Goal: Task Accomplishment & Management: Manage account settings

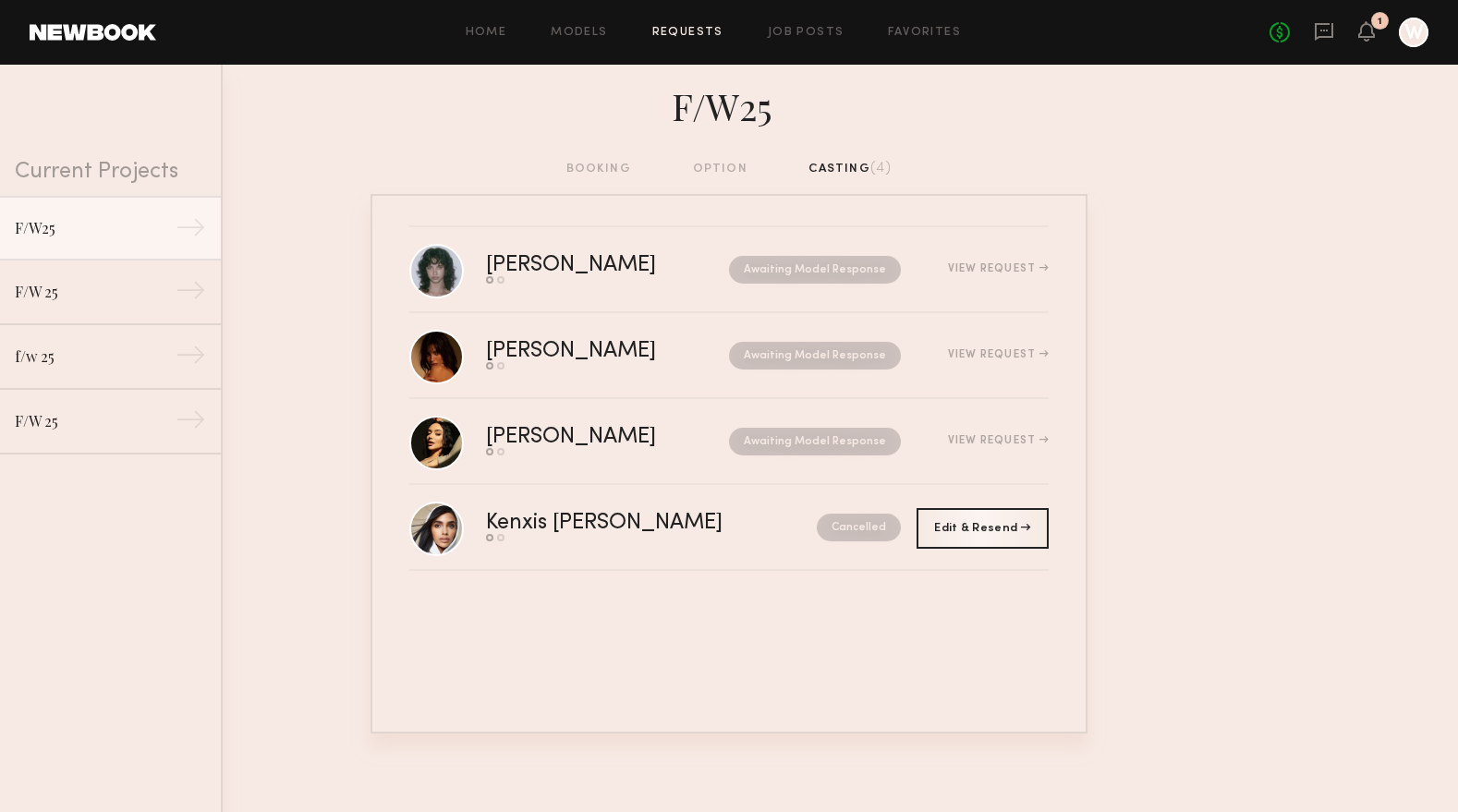
click at [1373, 26] on div "1" at bounding box center [1380, 20] width 17 height 17
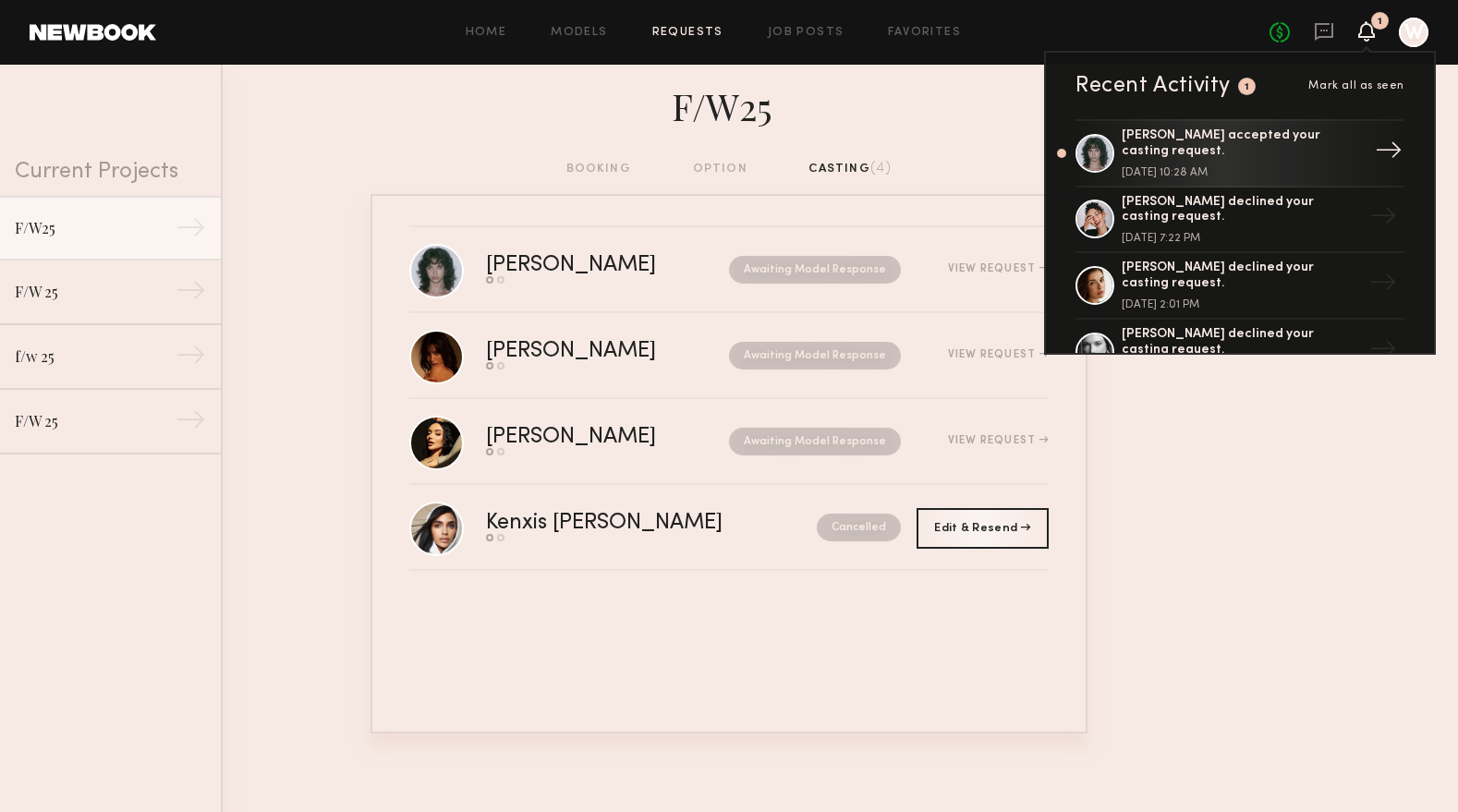
click at [1267, 139] on div "[PERSON_NAME] accepted your casting request." at bounding box center [1241, 144] width 240 height 31
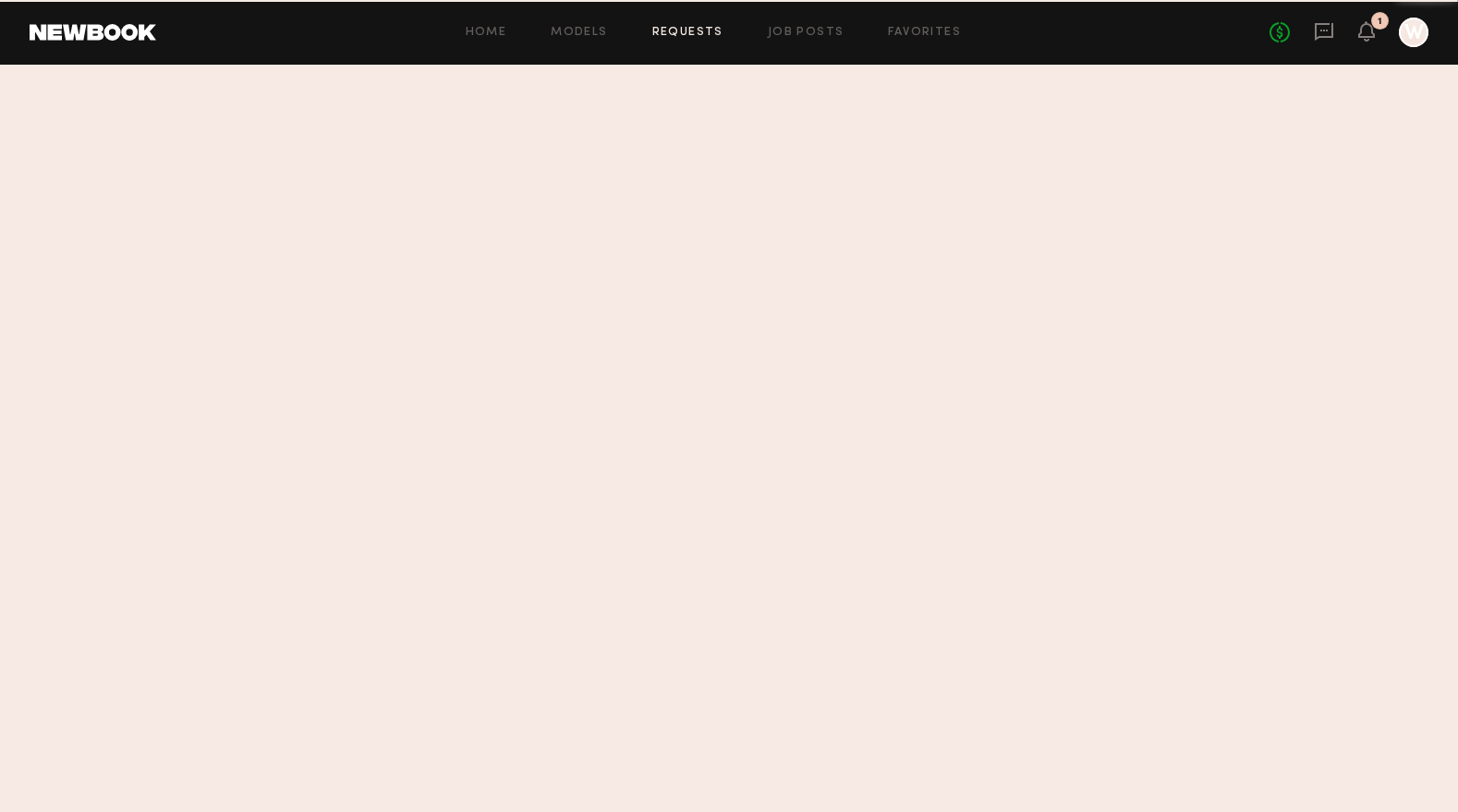
click at [545, 265] on div at bounding box center [729, 439] width 1458 height 748
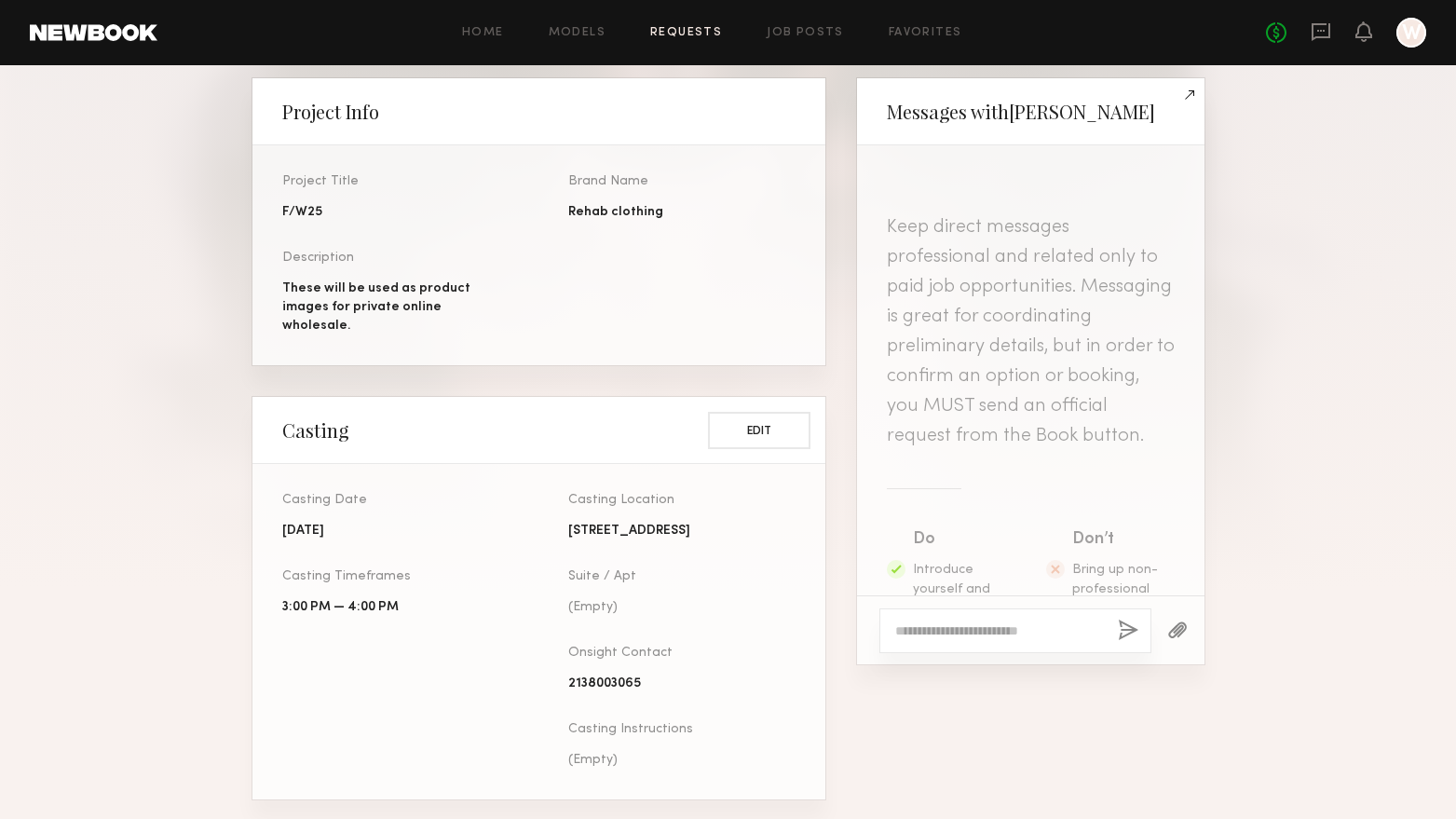
scroll to position [466, 0]
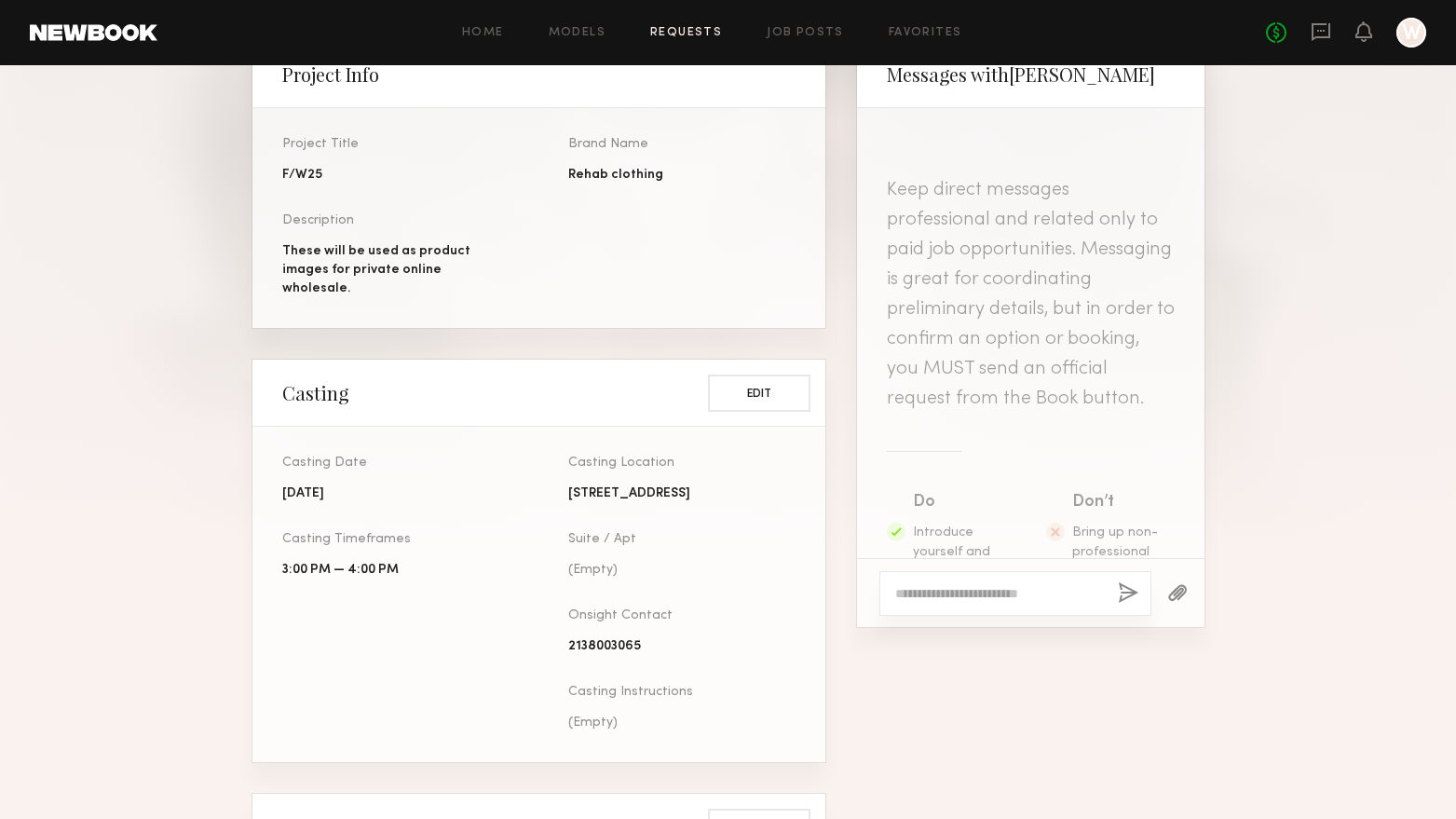
click at [387, 443] on section "Casting Date [DATE] Casting Timeframes 3:00 PM — 4:00 PM Casting Location [STRE…" at bounding box center [539, 595] width 573 height 336
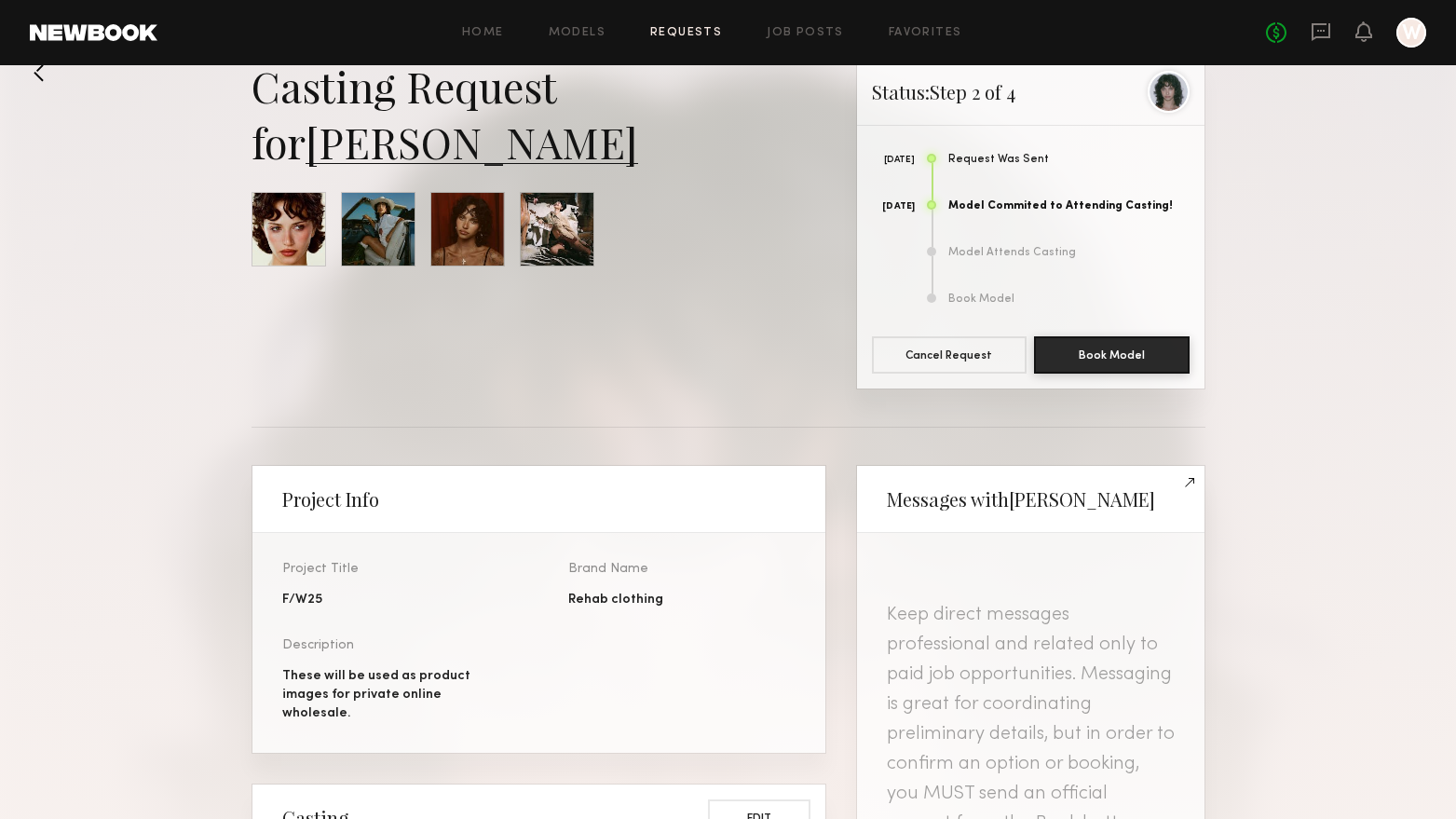
scroll to position [0, 0]
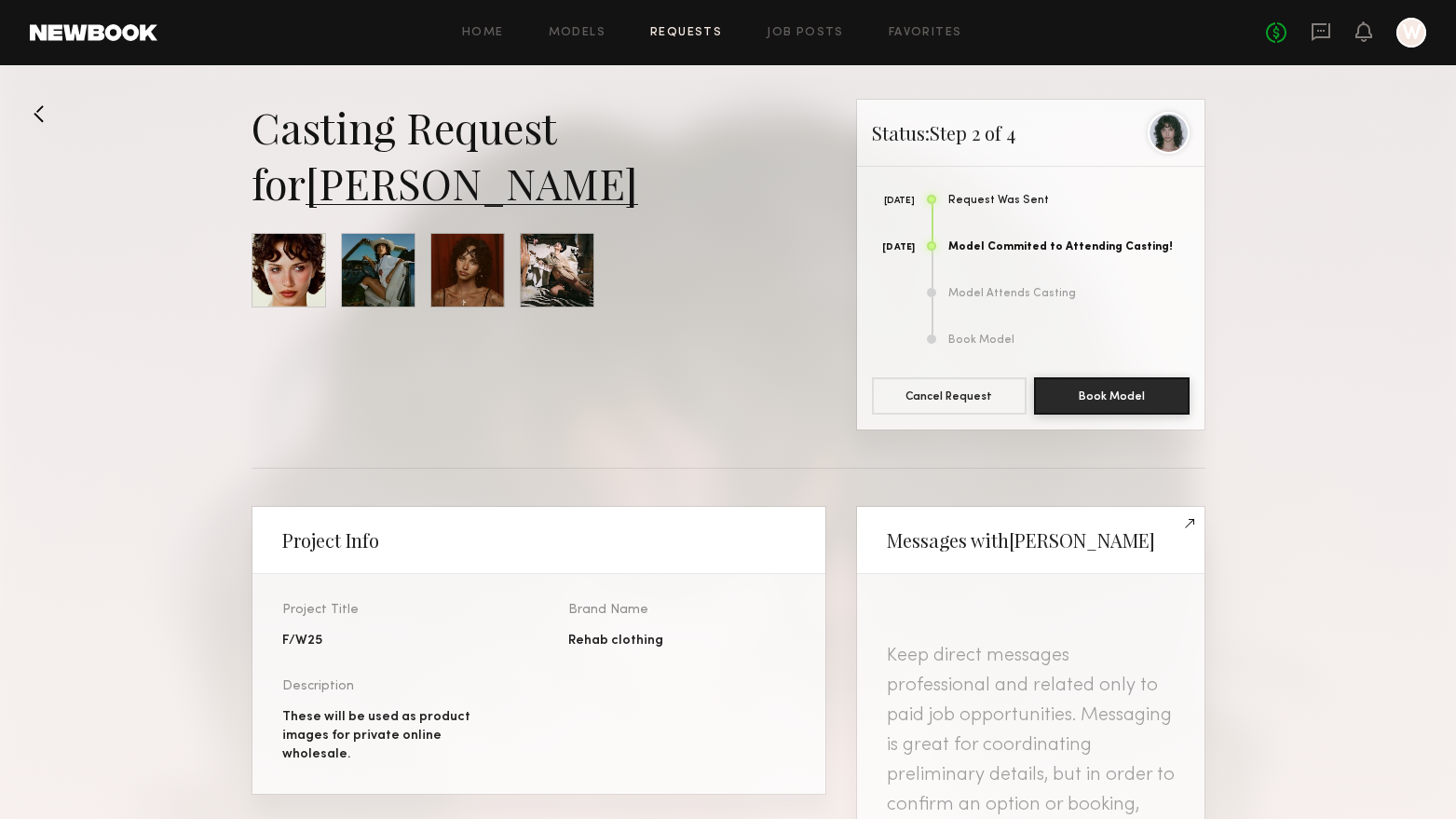
click at [305, 272] on div at bounding box center [289, 270] width 74 height 74
click at [368, 182] on link "[PERSON_NAME]" at bounding box center [472, 182] width 333 height 56
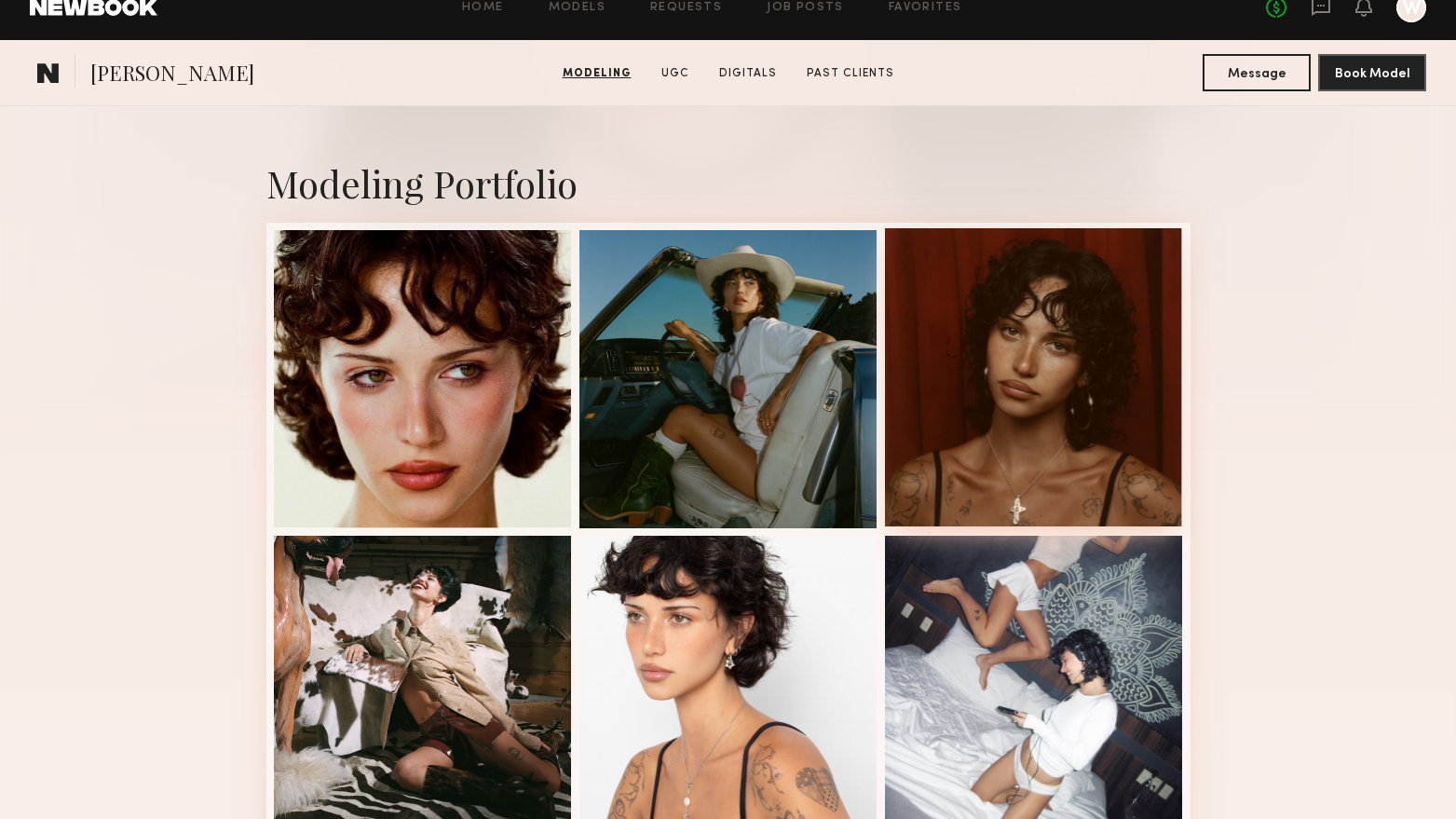
scroll to position [279, 0]
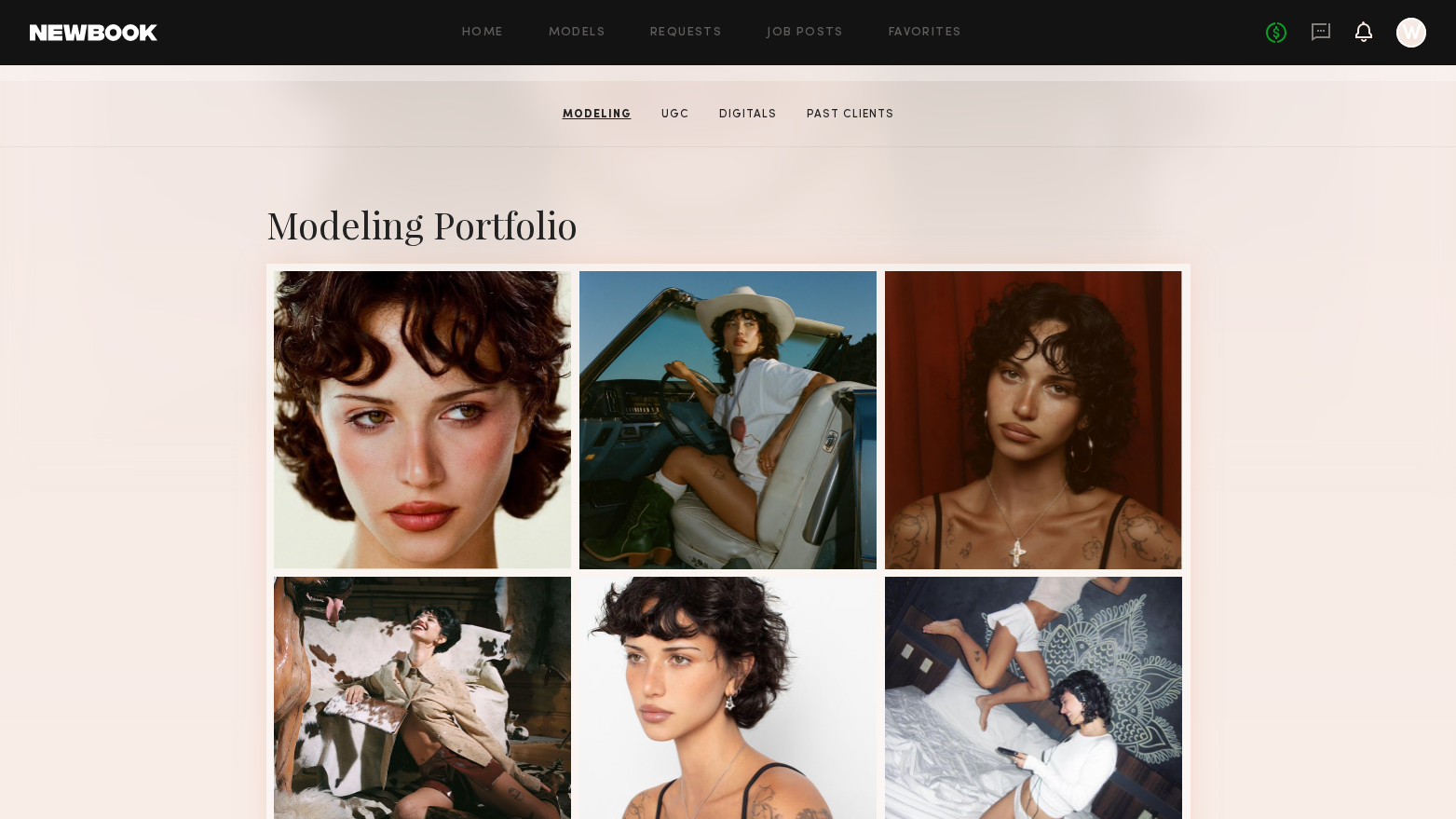
click at [1370, 38] on icon at bounding box center [1363, 31] width 17 height 21
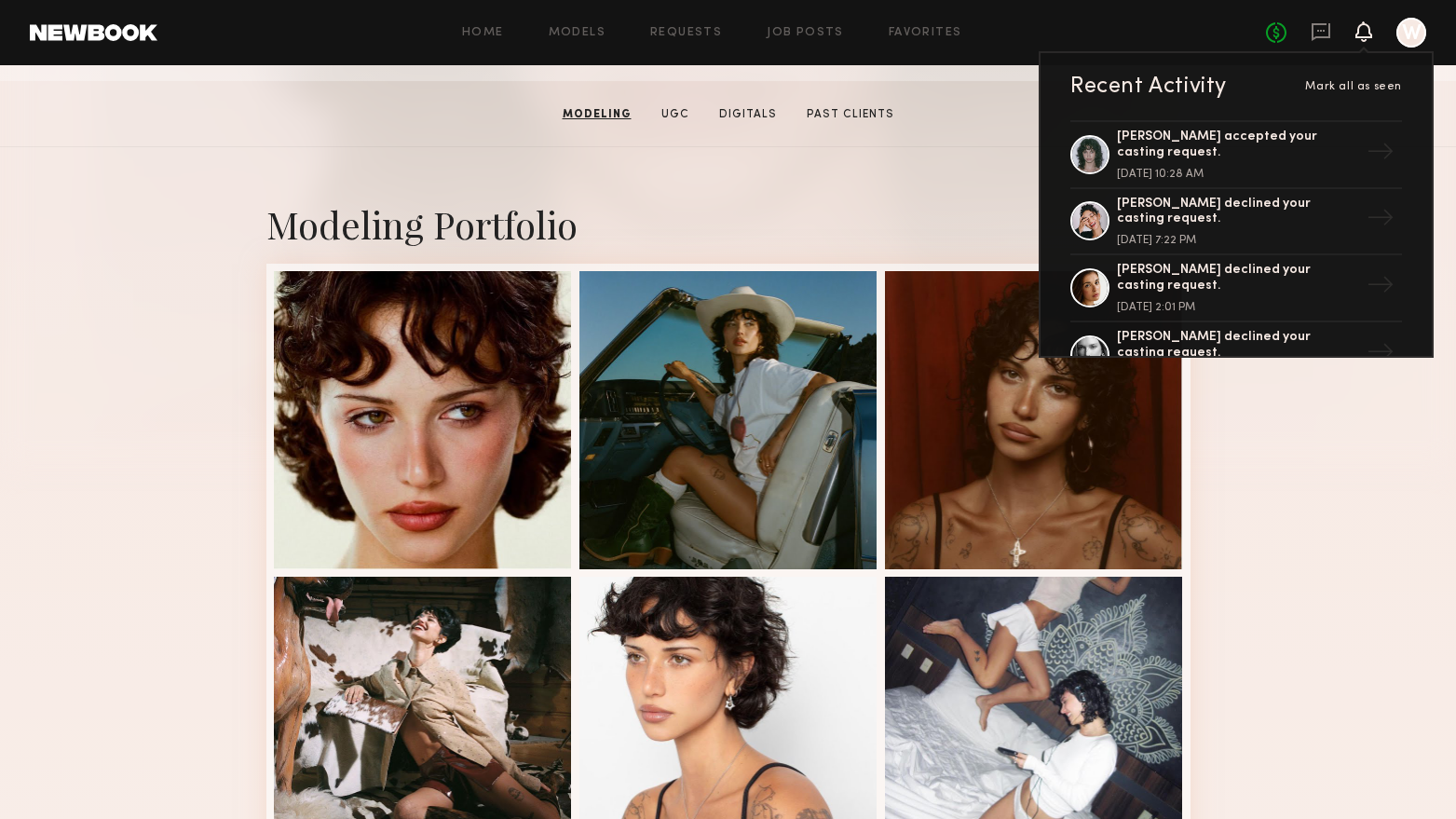
click at [1270, 140] on section "Jessie M. Modeling UGC Digitals Past Clients Message Book Model" at bounding box center [728, 115] width 1456 height 67
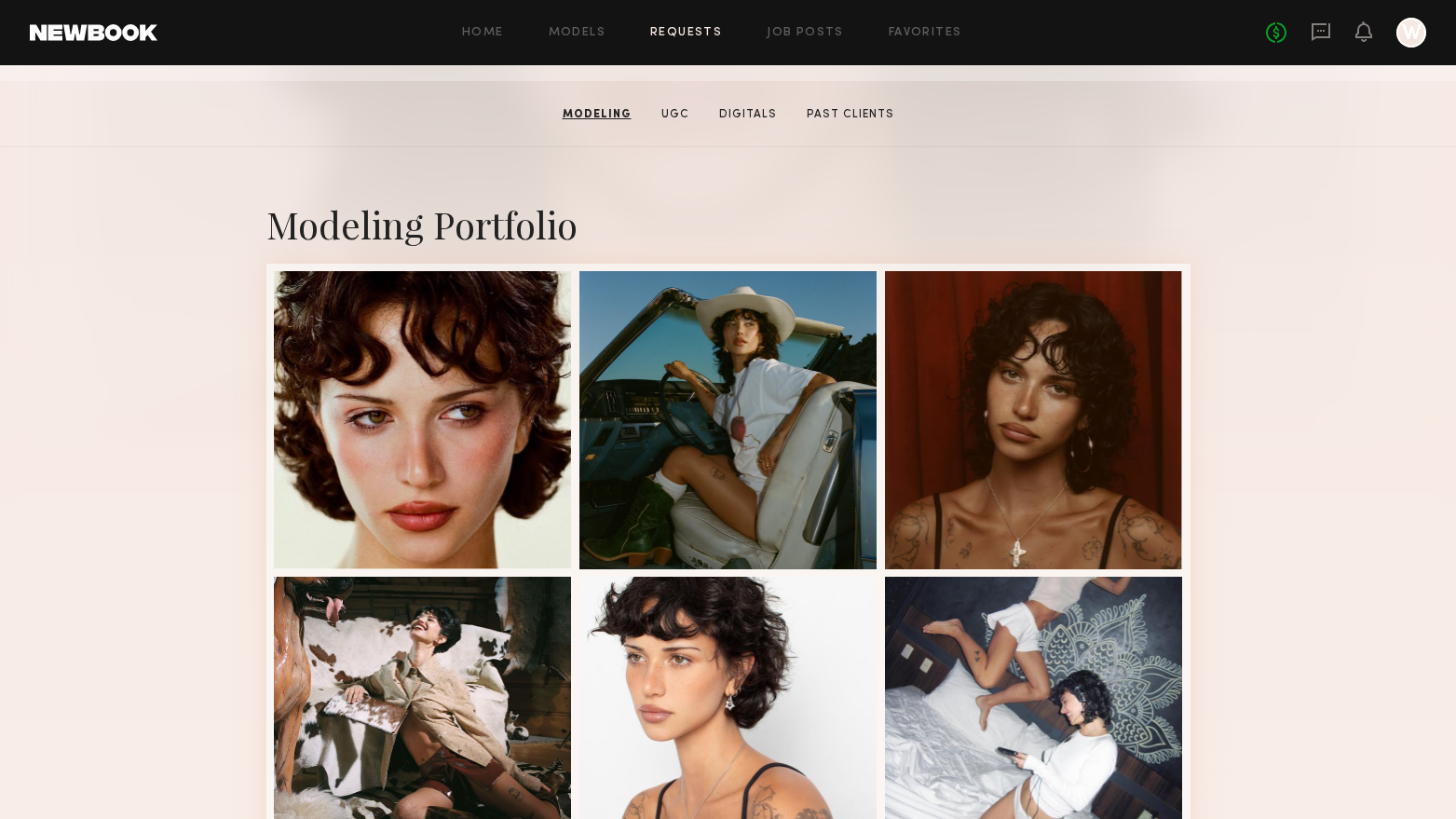
click at [702, 34] on link "Requests" at bounding box center [685, 33] width 71 height 12
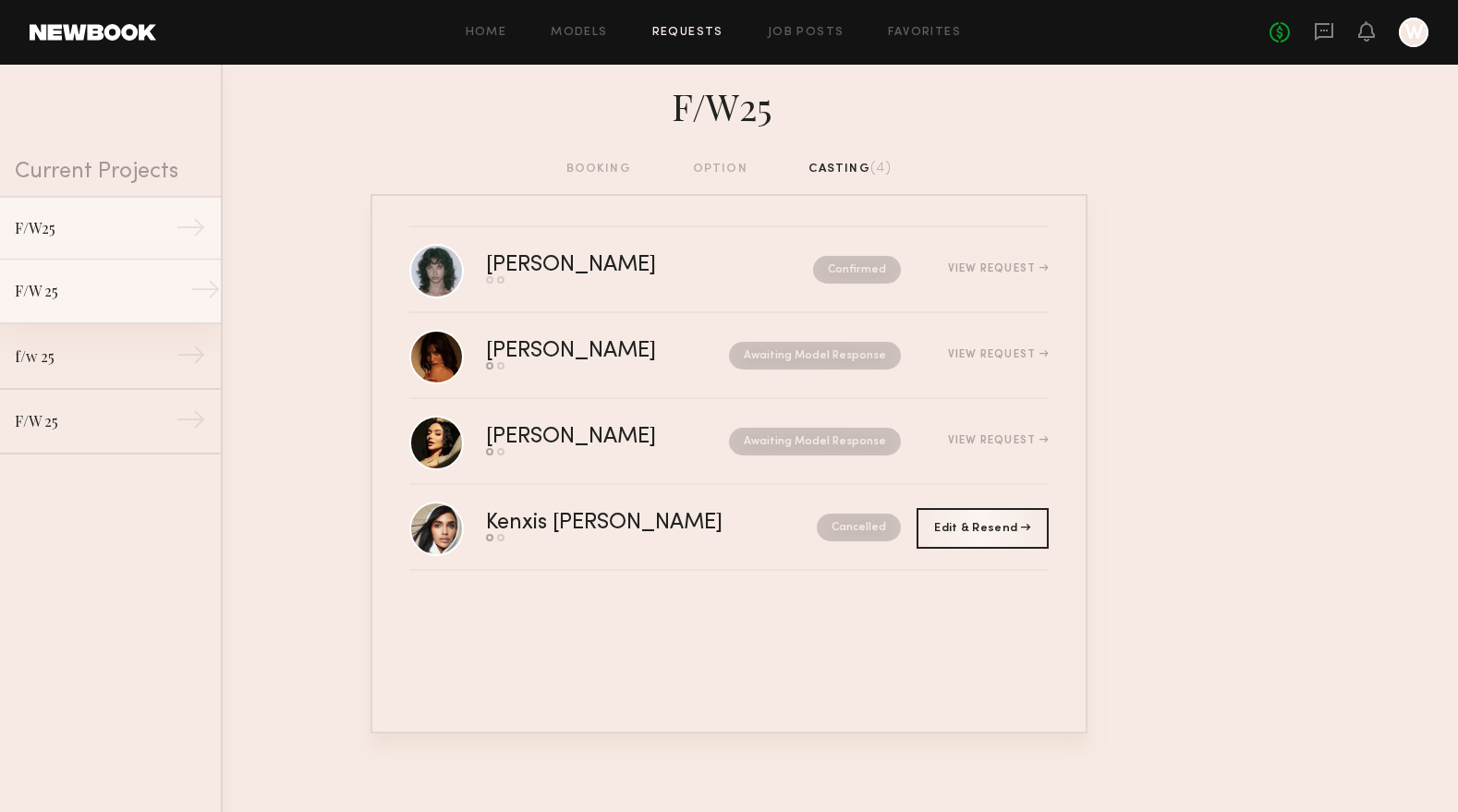
click at [100, 287] on div "F/W 25" at bounding box center [95, 290] width 161 height 22
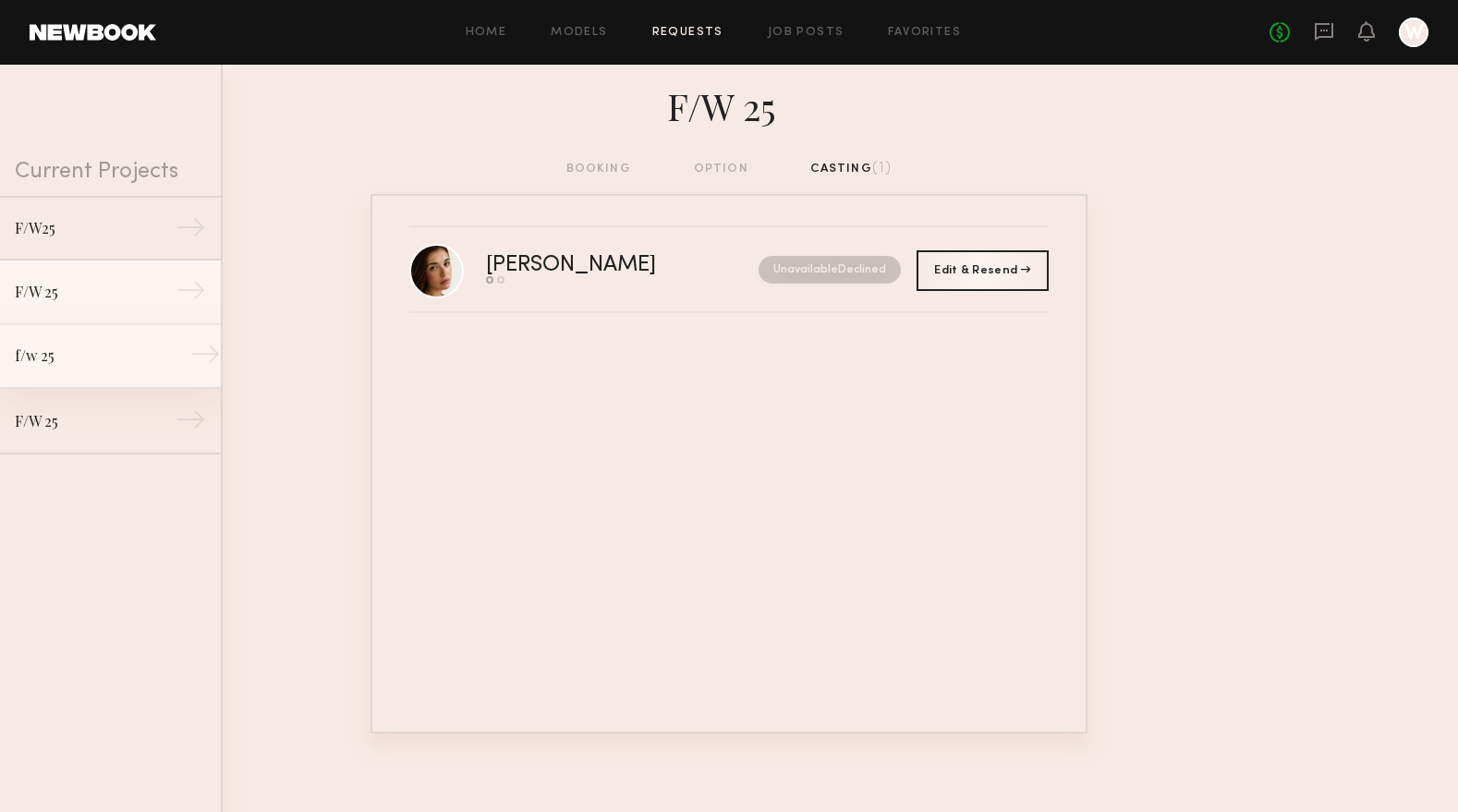
click at [72, 340] on link "f/w 25 →" at bounding box center [110, 356] width 220 height 65
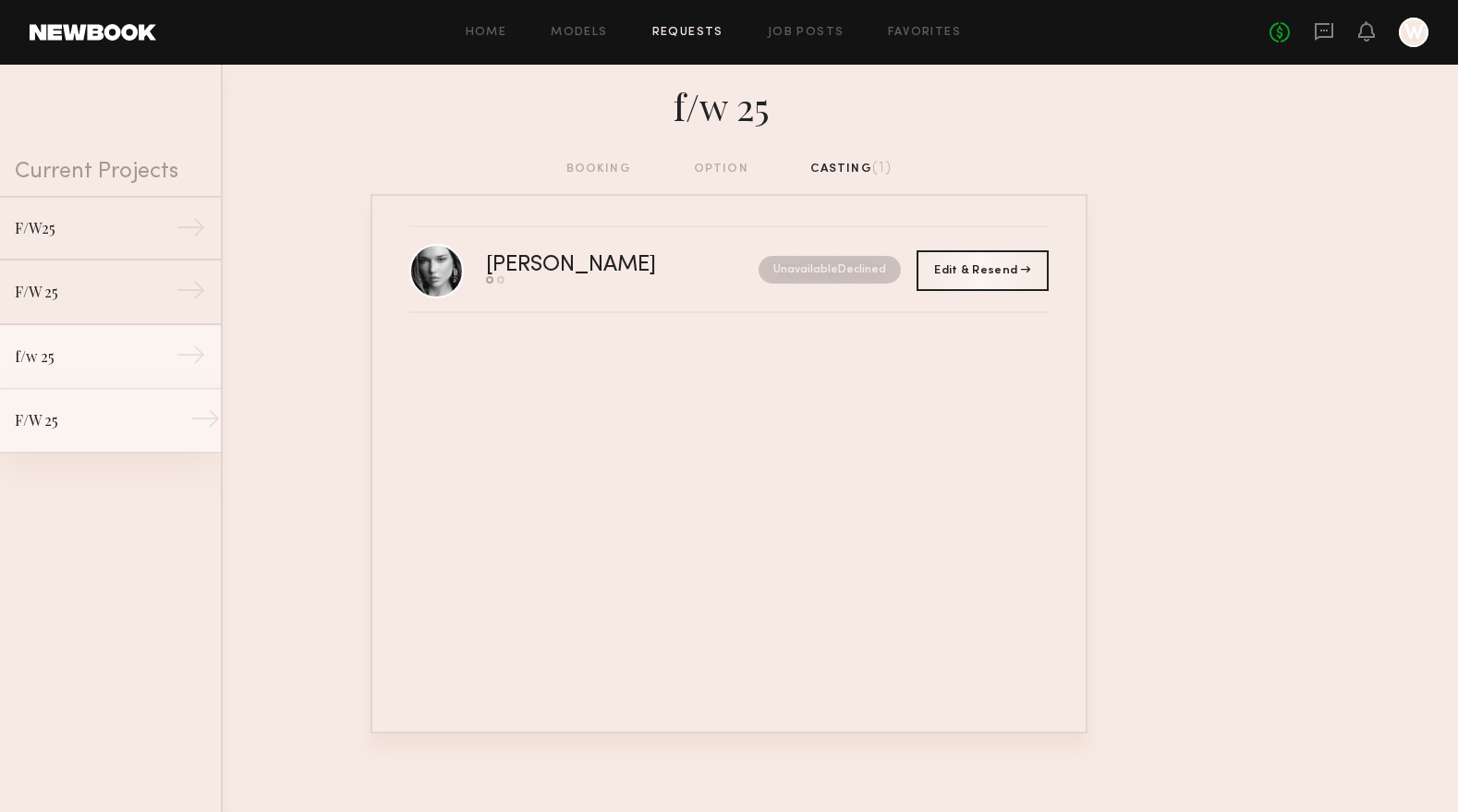
click at [75, 409] on link "F/W 25 →" at bounding box center [110, 422] width 220 height 65
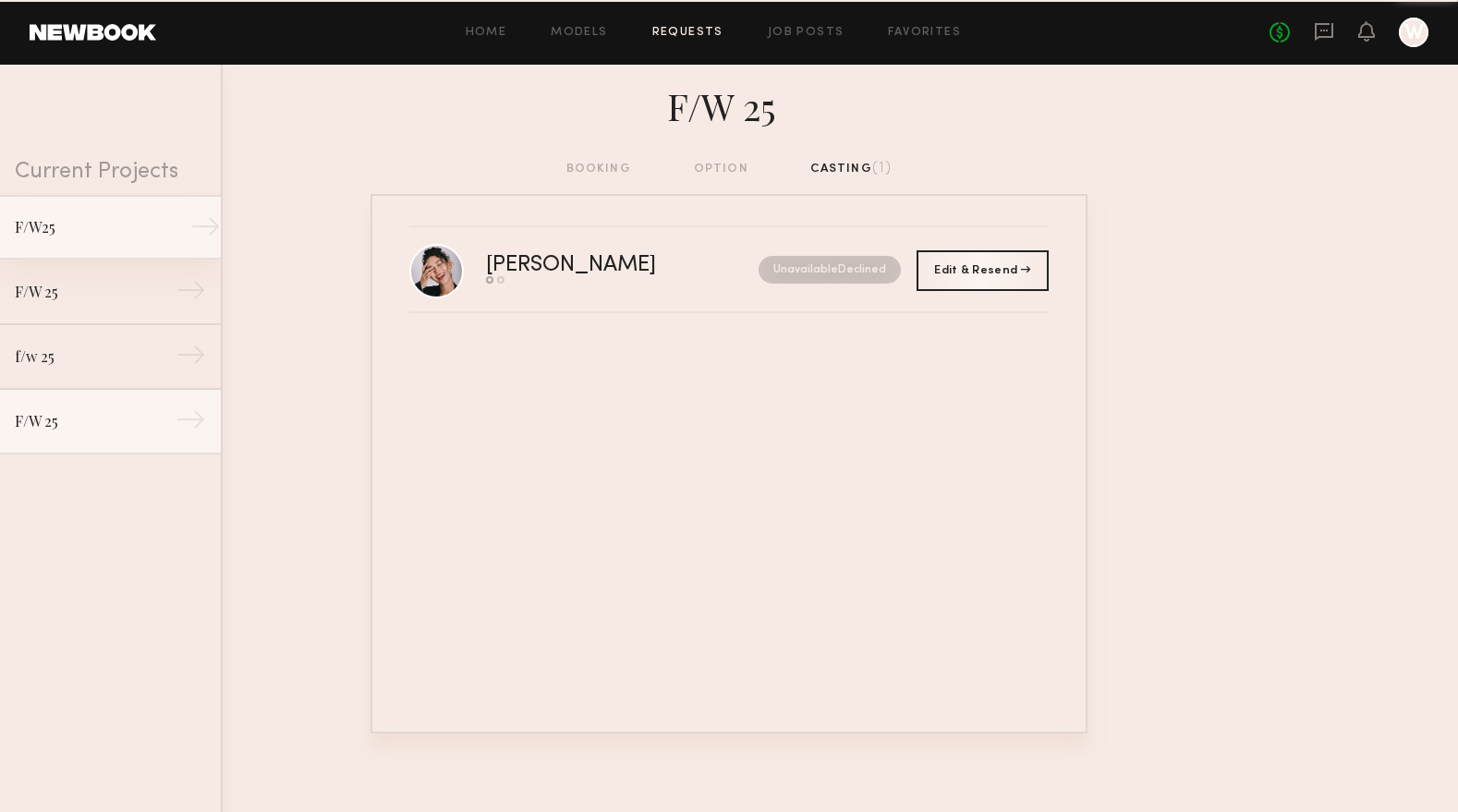
click at [76, 220] on div "F/W25" at bounding box center [95, 227] width 161 height 22
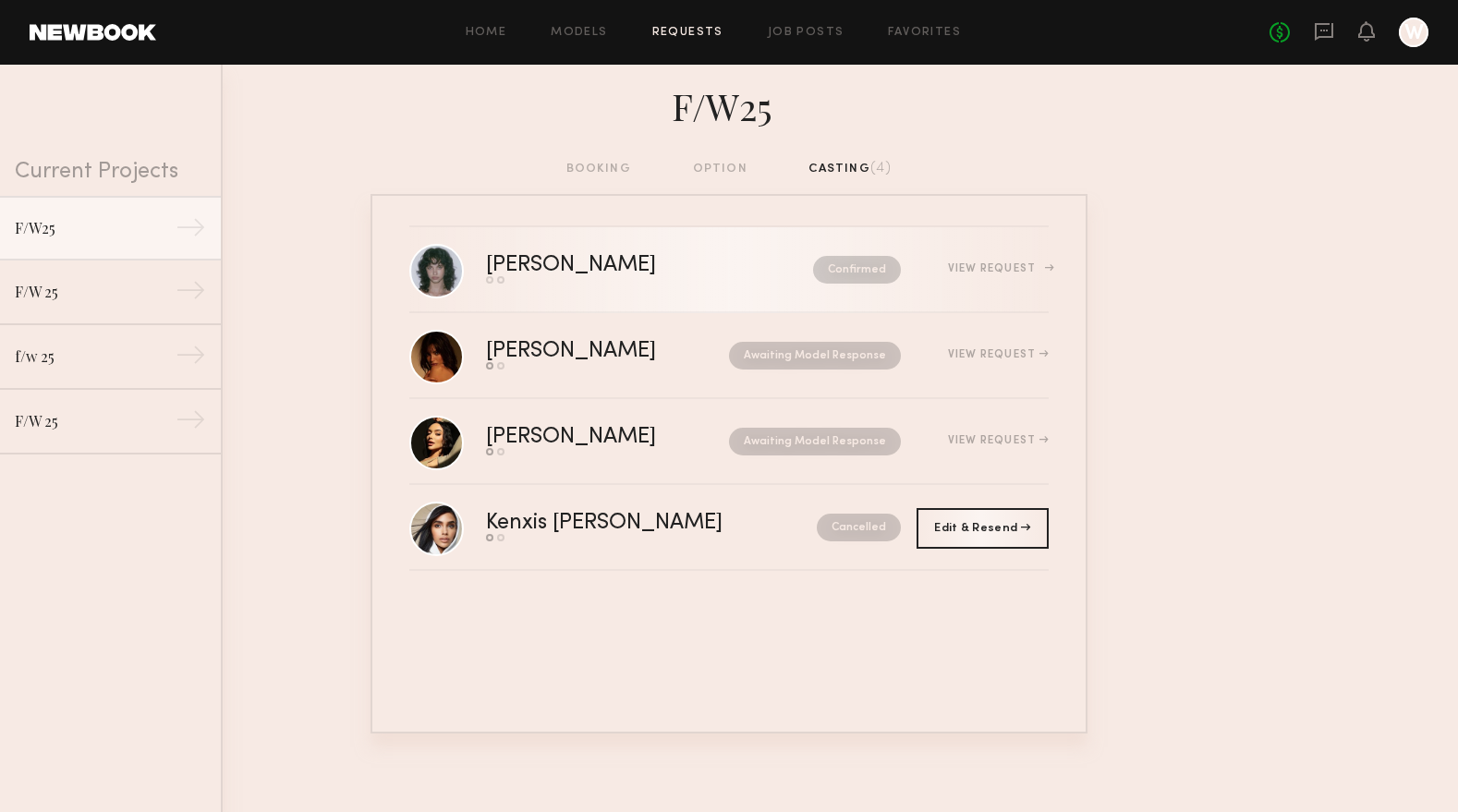
click at [598, 268] on div "[PERSON_NAME]" at bounding box center [610, 266] width 249 height 21
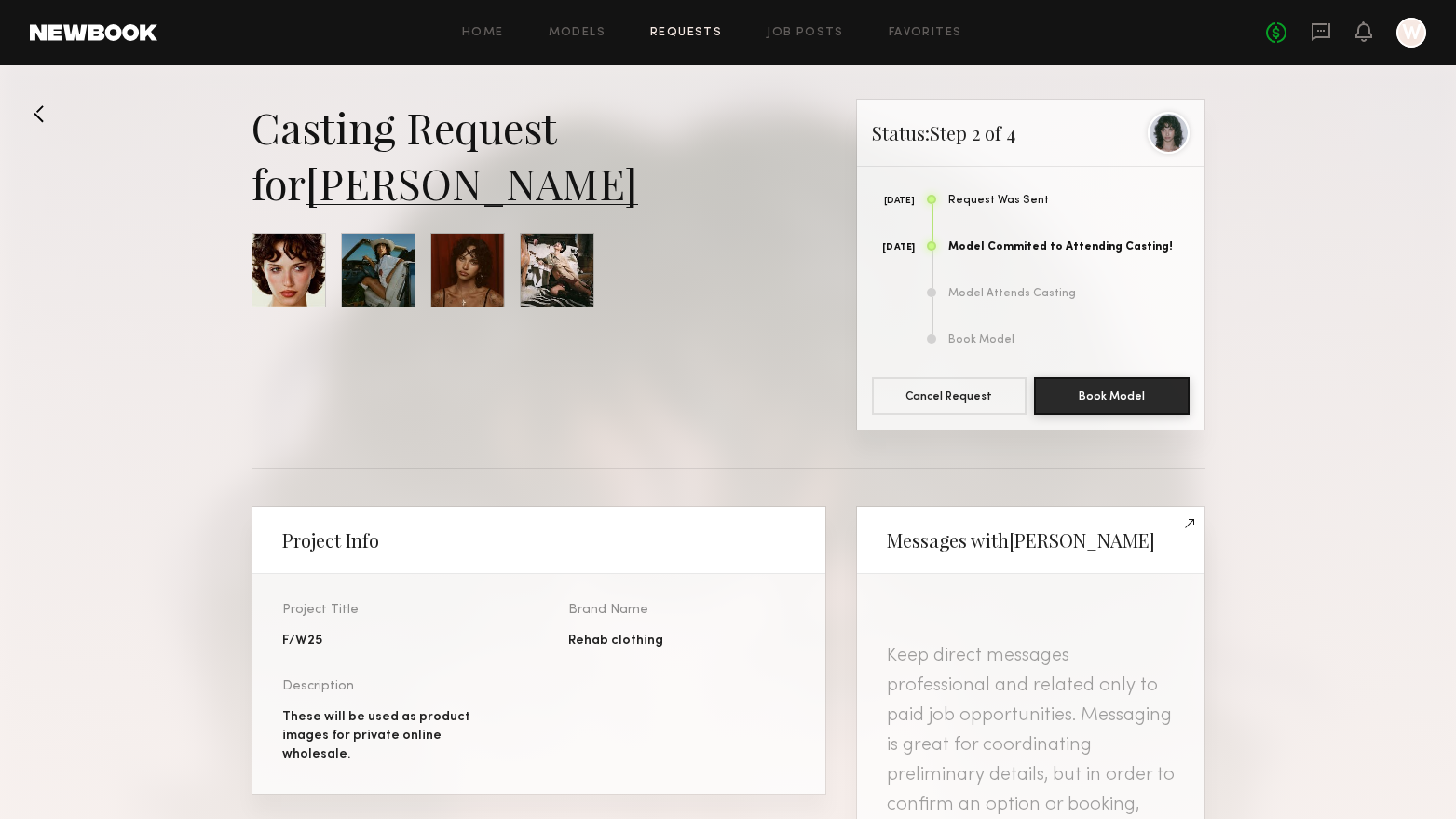
click at [305, 269] on div at bounding box center [289, 270] width 74 height 74
click at [409, 202] on link "[PERSON_NAME]" at bounding box center [472, 182] width 333 height 56
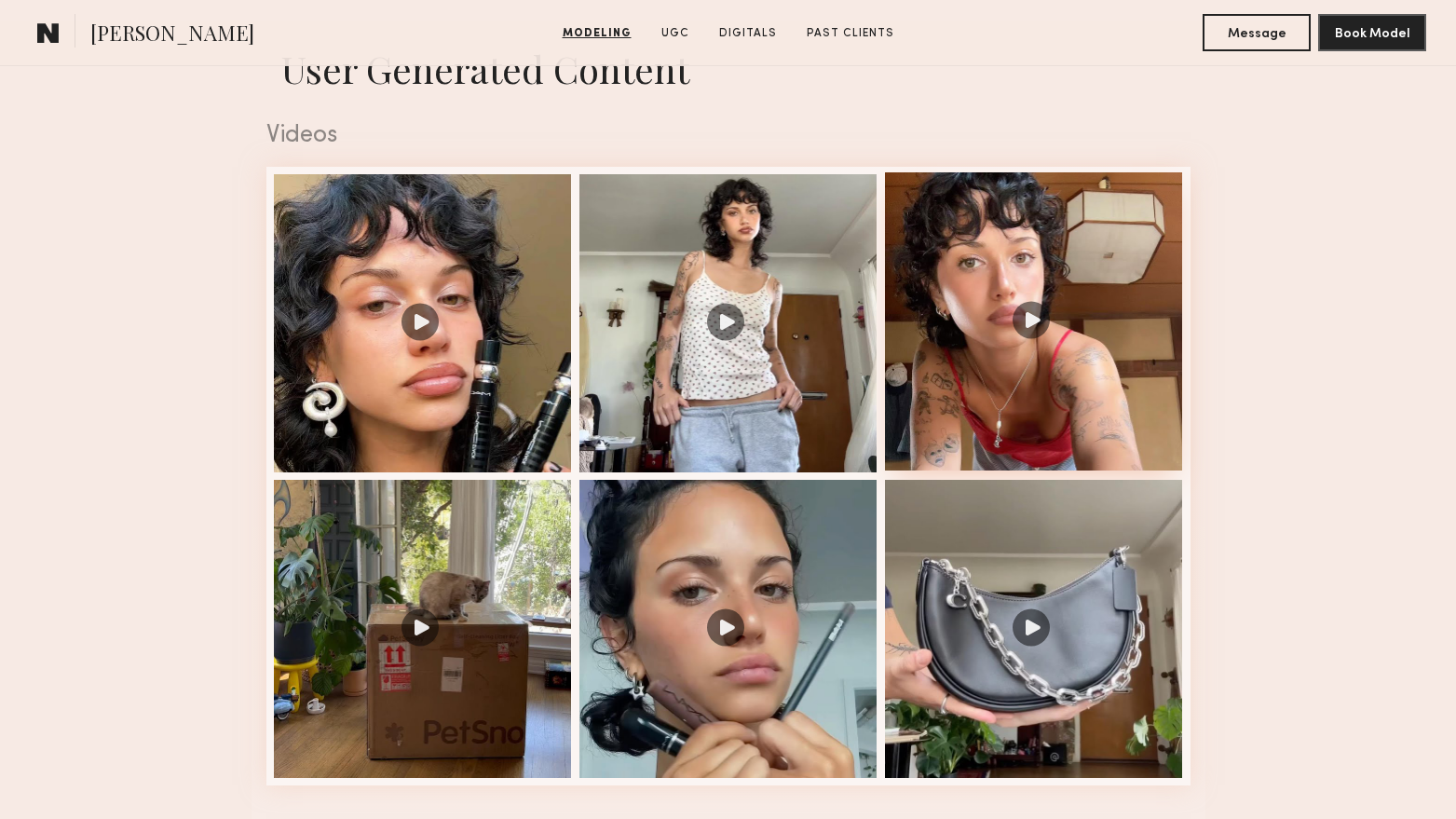
scroll to position [1864, 0]
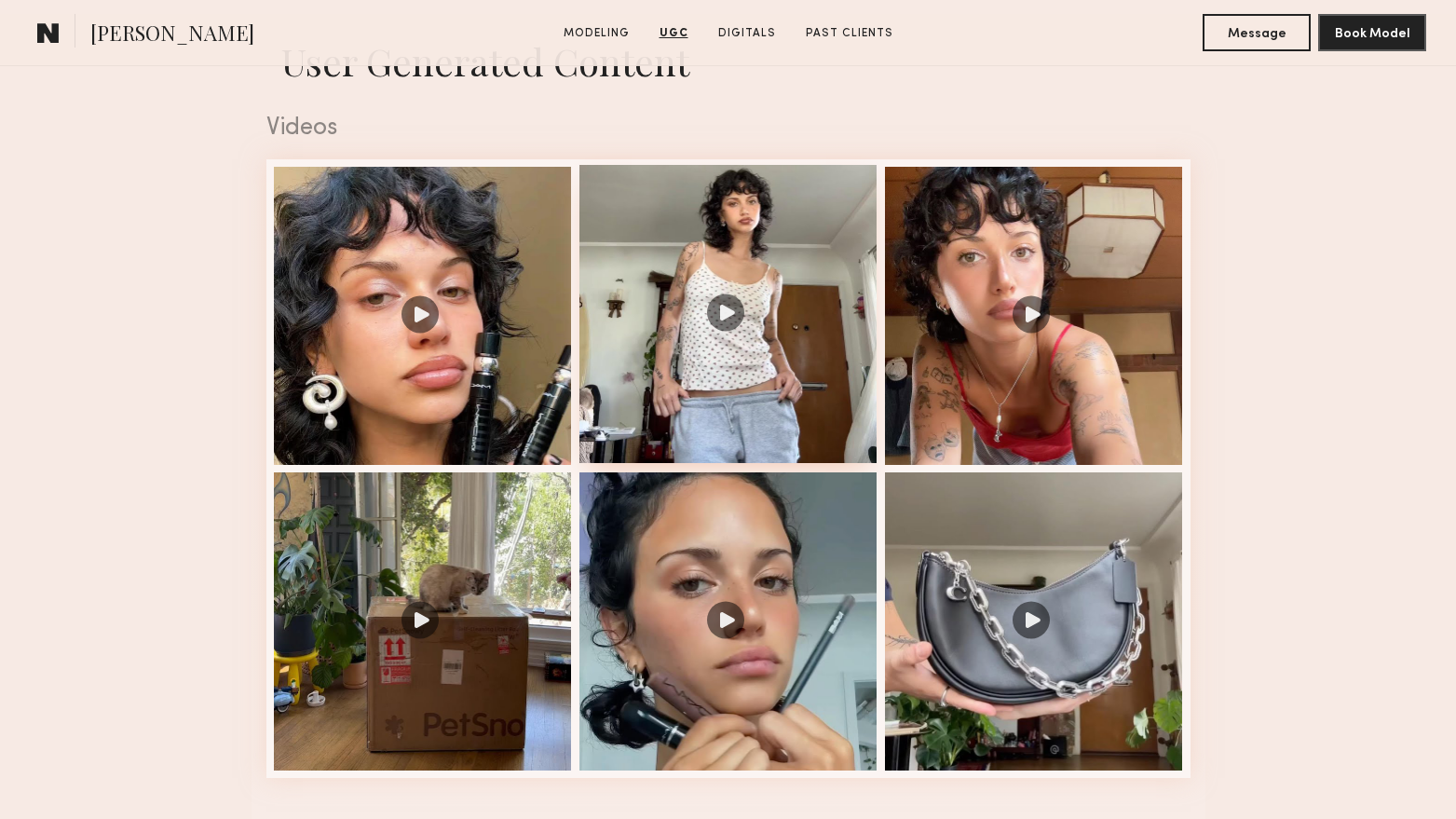
click at [729, 327] on div at bounding box center [728, 313] width 298 height 298
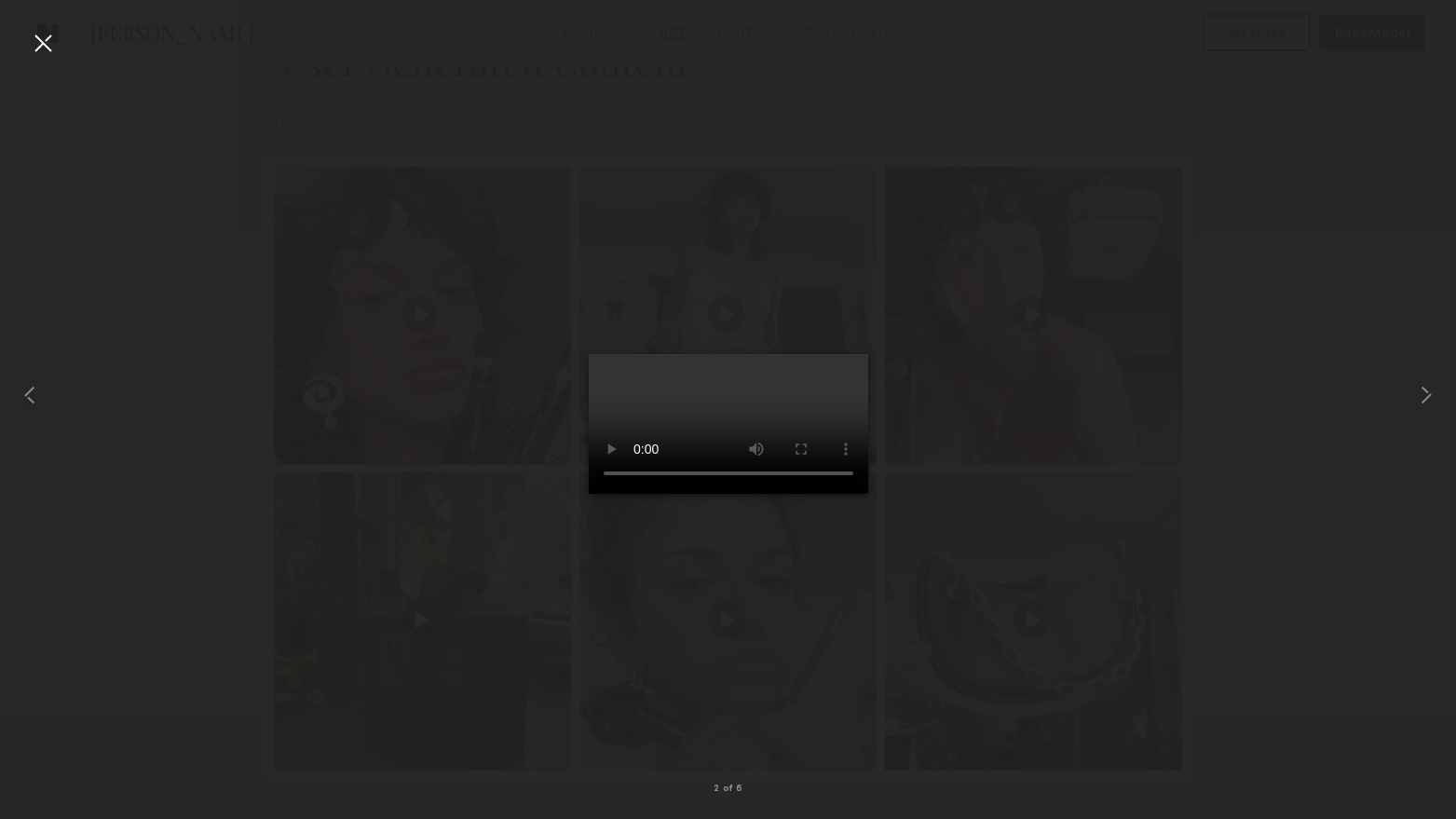
click at [39, 54] on div at bounding box center [43, 43] width 29 height 29
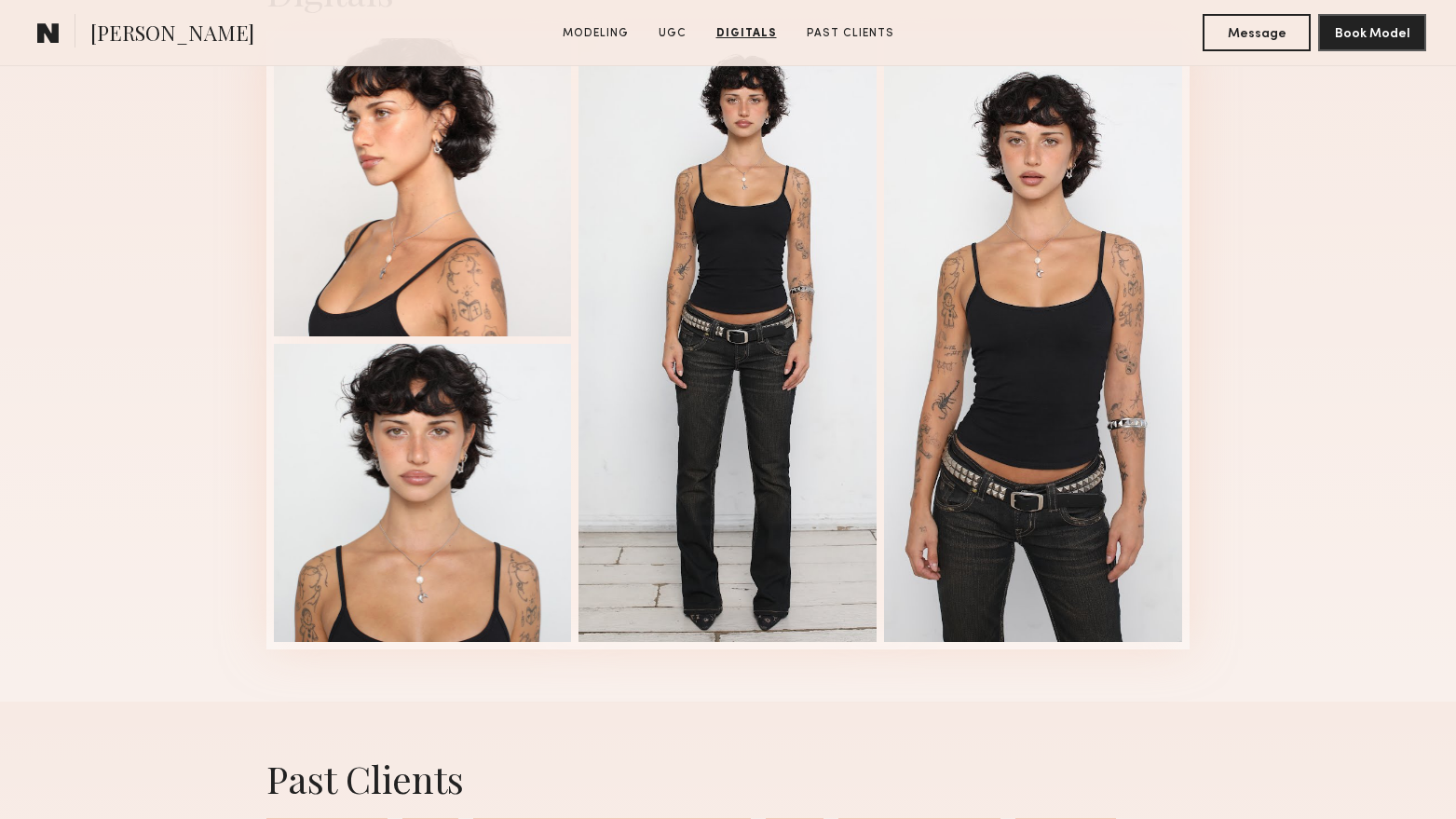
scroll to position [4008, 0]
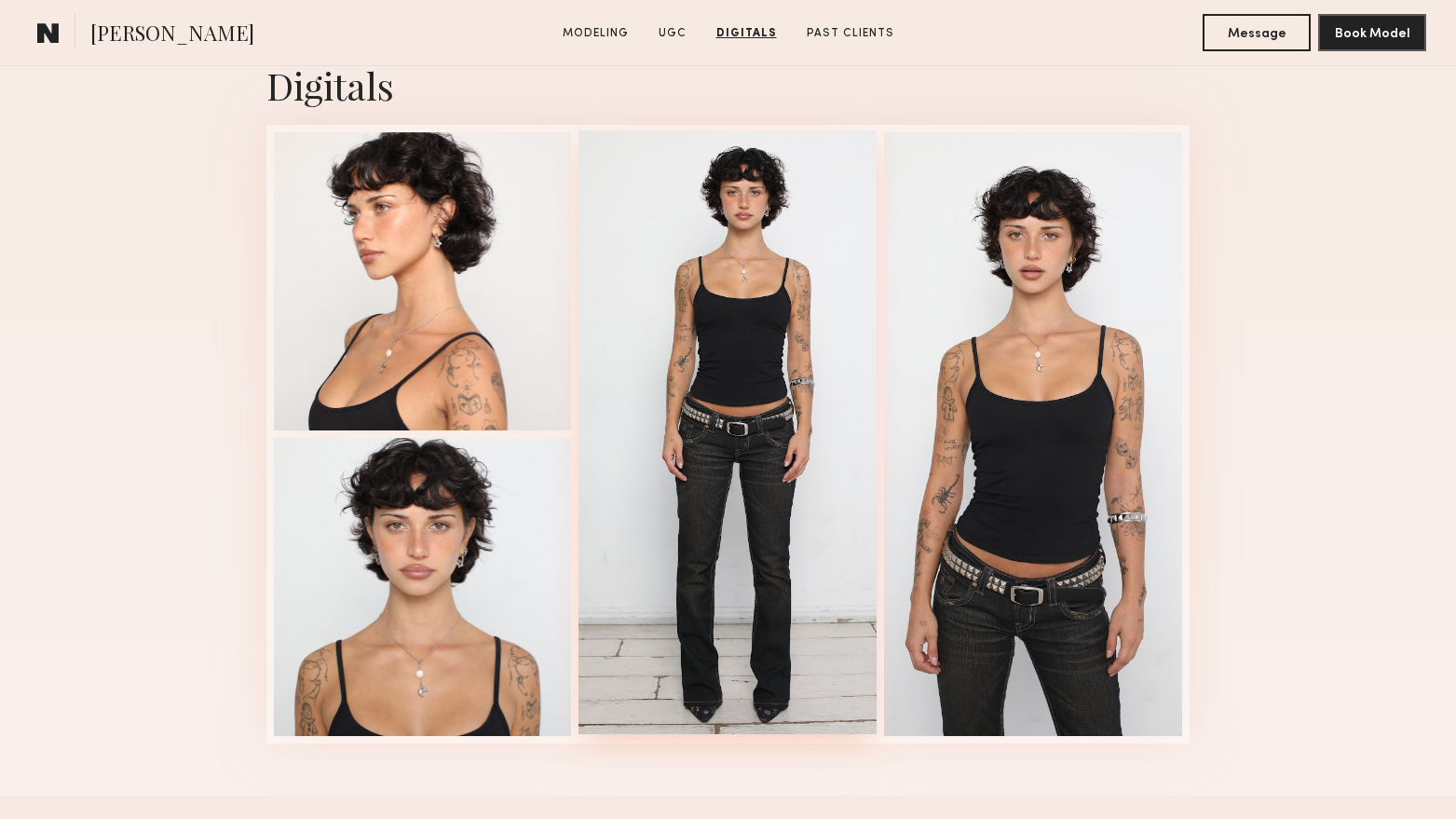
click at [770, 425] on div at bounding box center [728, 432] width 298 height 604
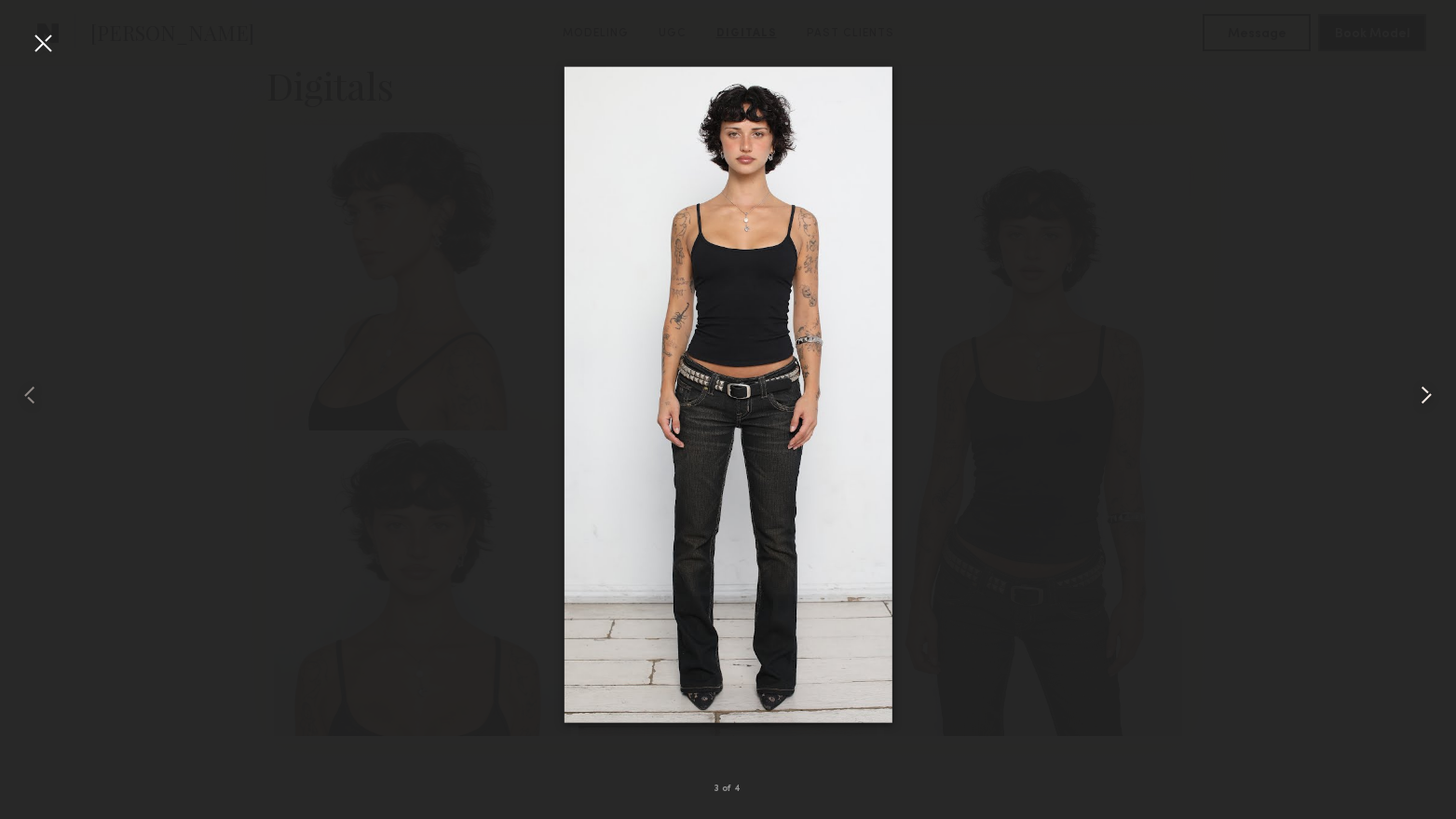
click at [1419, 399] on common-icon at bounding box center [1426, 395] width 29 height 29
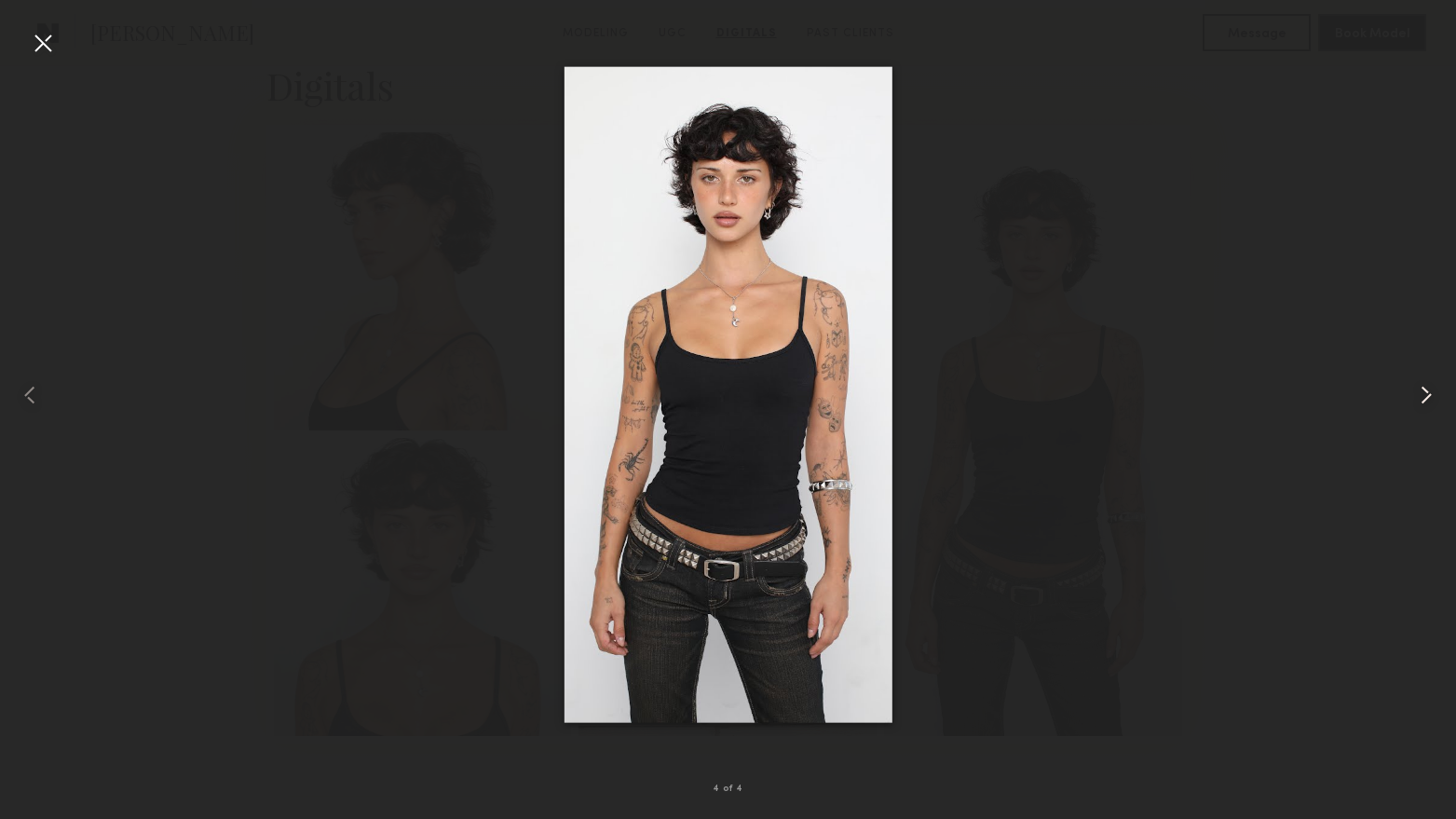
click at [1419, 399] on common-icon at bounding box center [1426, 395] width 29 height 29
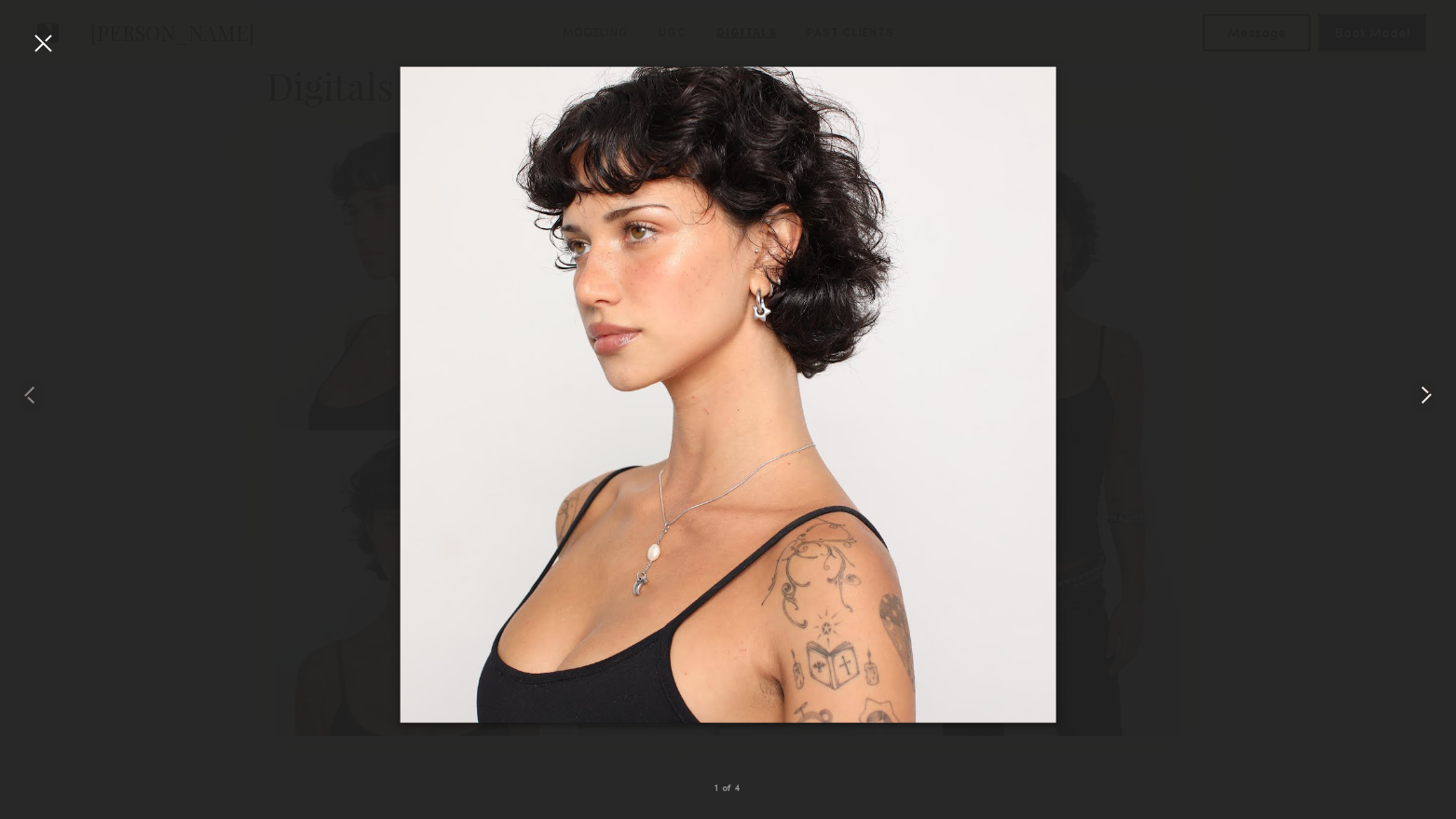
click at [1419, 399] on common-icon at bounding box center [1426, 395] width 29 height 29
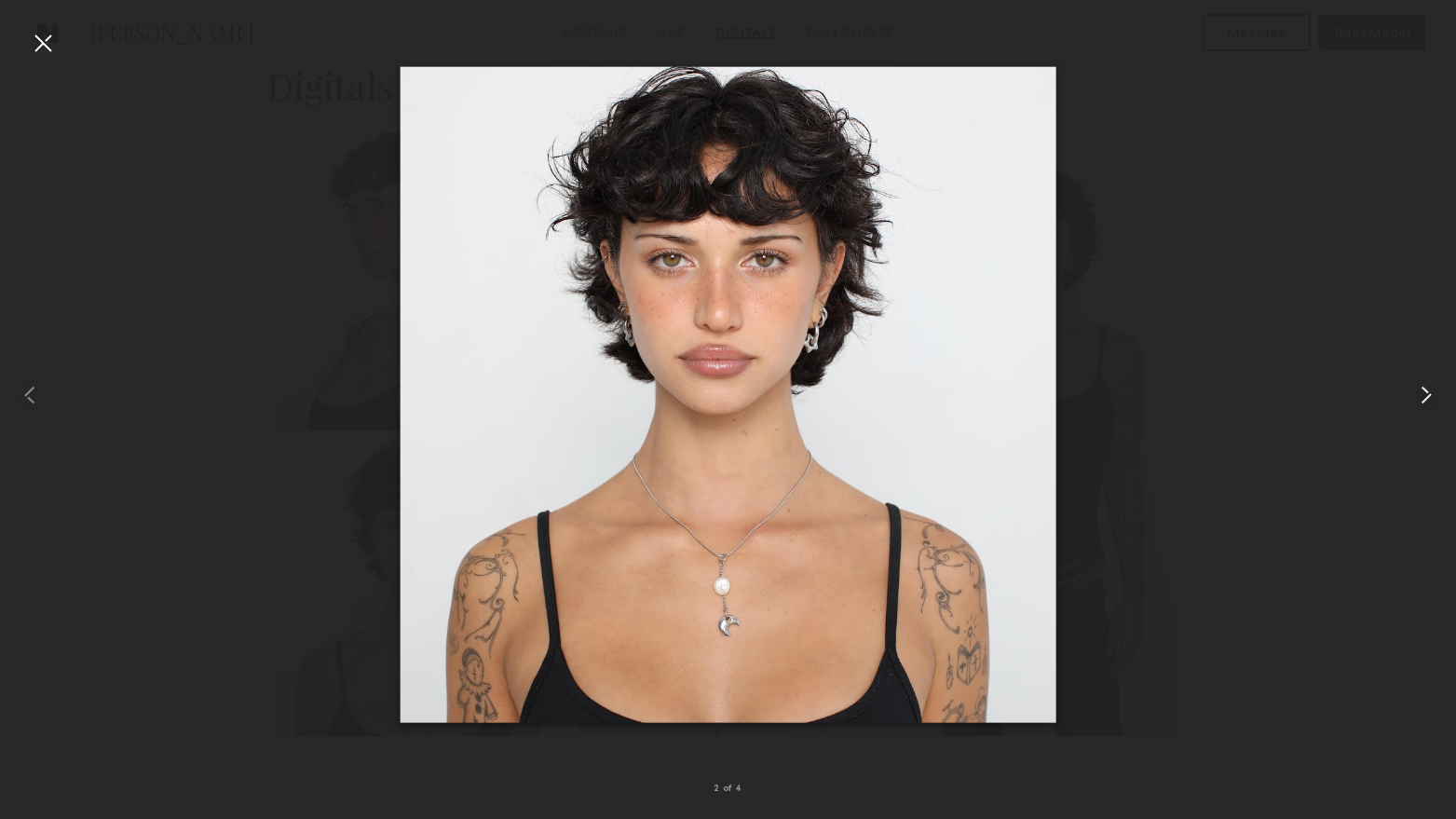
click at [1419, 399] on common-icon at bounding box center [1426, 395] width 29 height 29
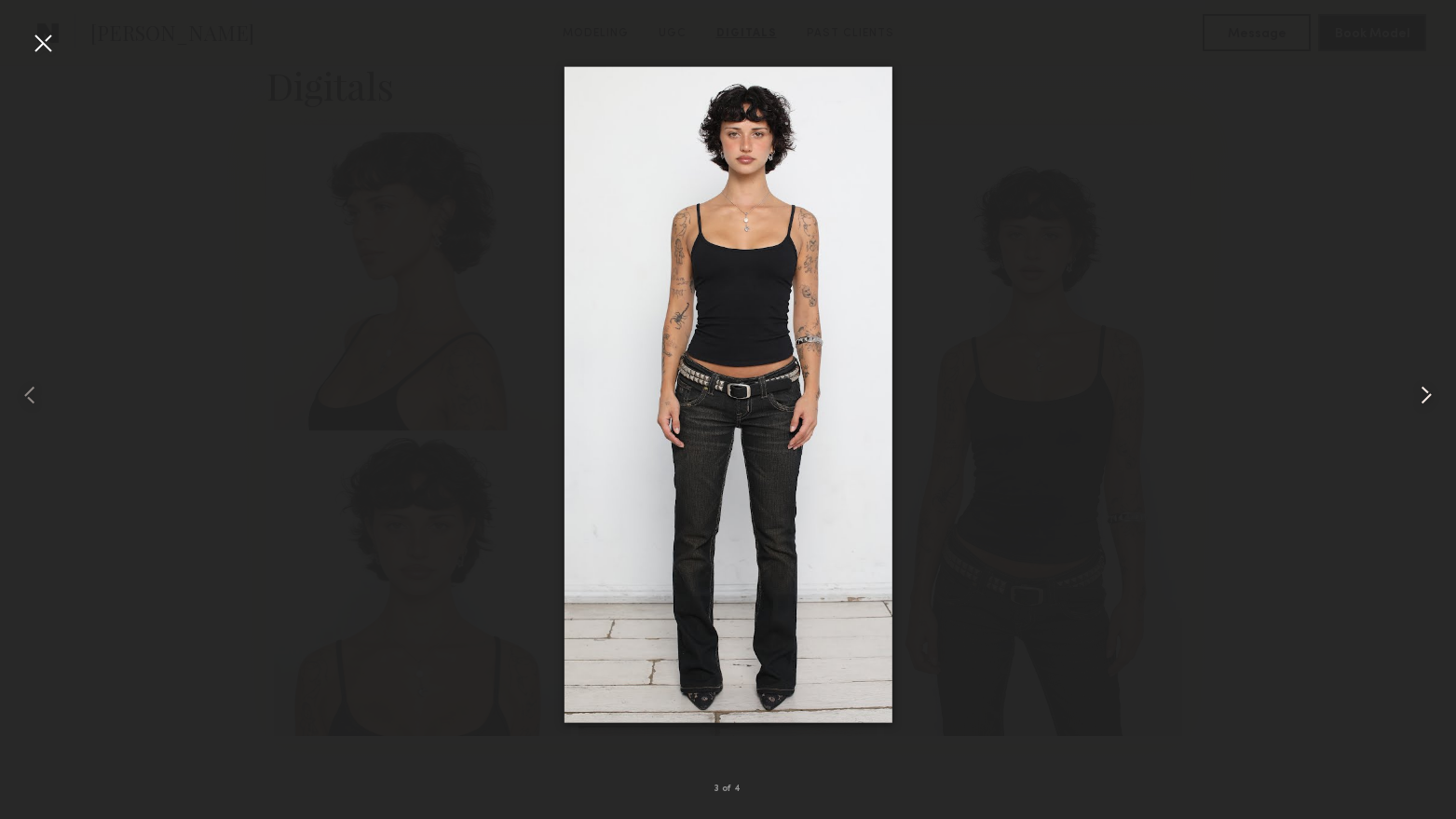
click at [1419, 399] on common-icon at bounding box center [1426, 395] width 29 height 29
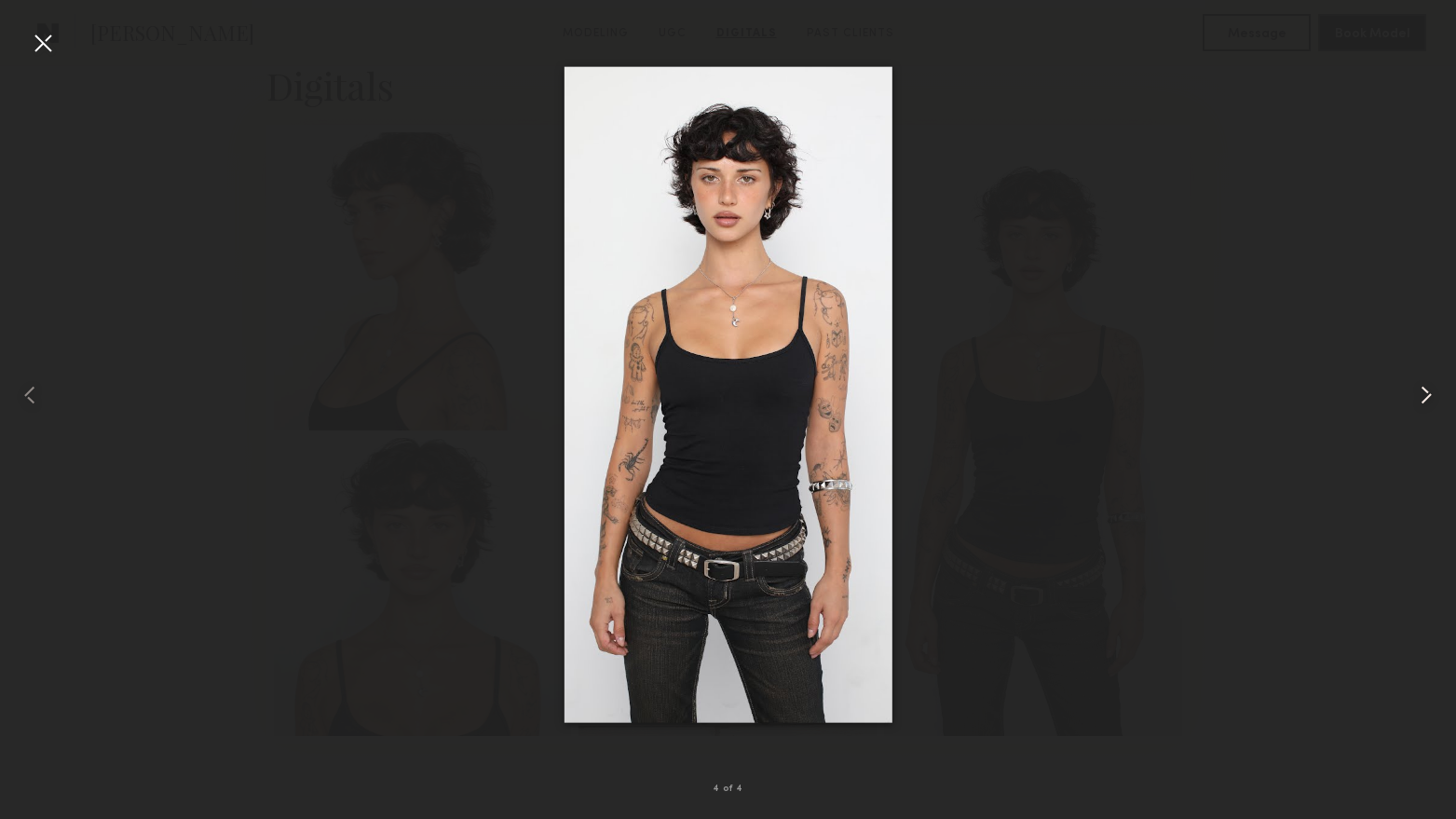
click at [1419, 399] on common-icon at bounding box center [1426, 395] width 29 height 29
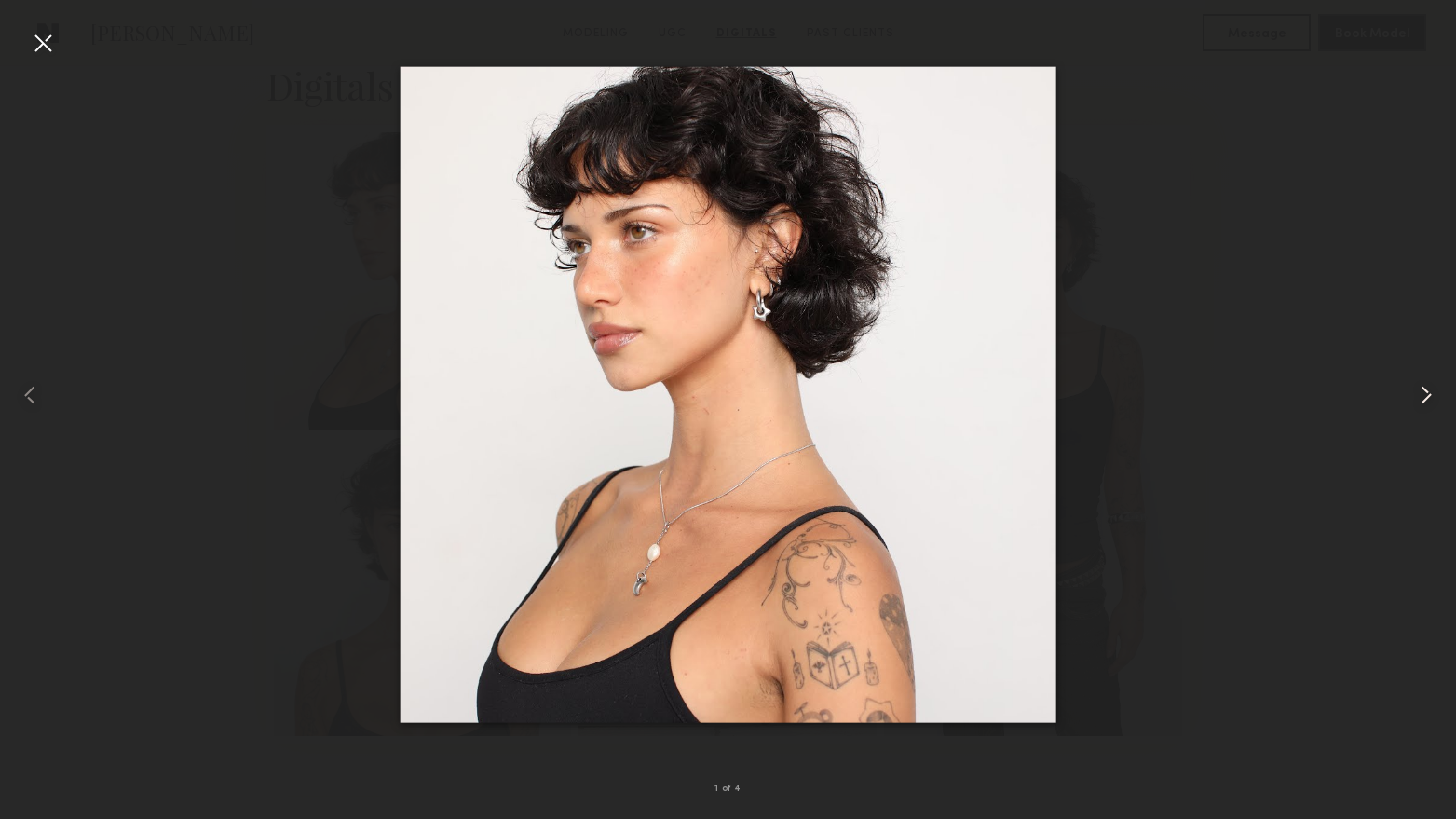
click at [1419, 399] on common-icon at bounding box center [1426, 395] width 29 height 29
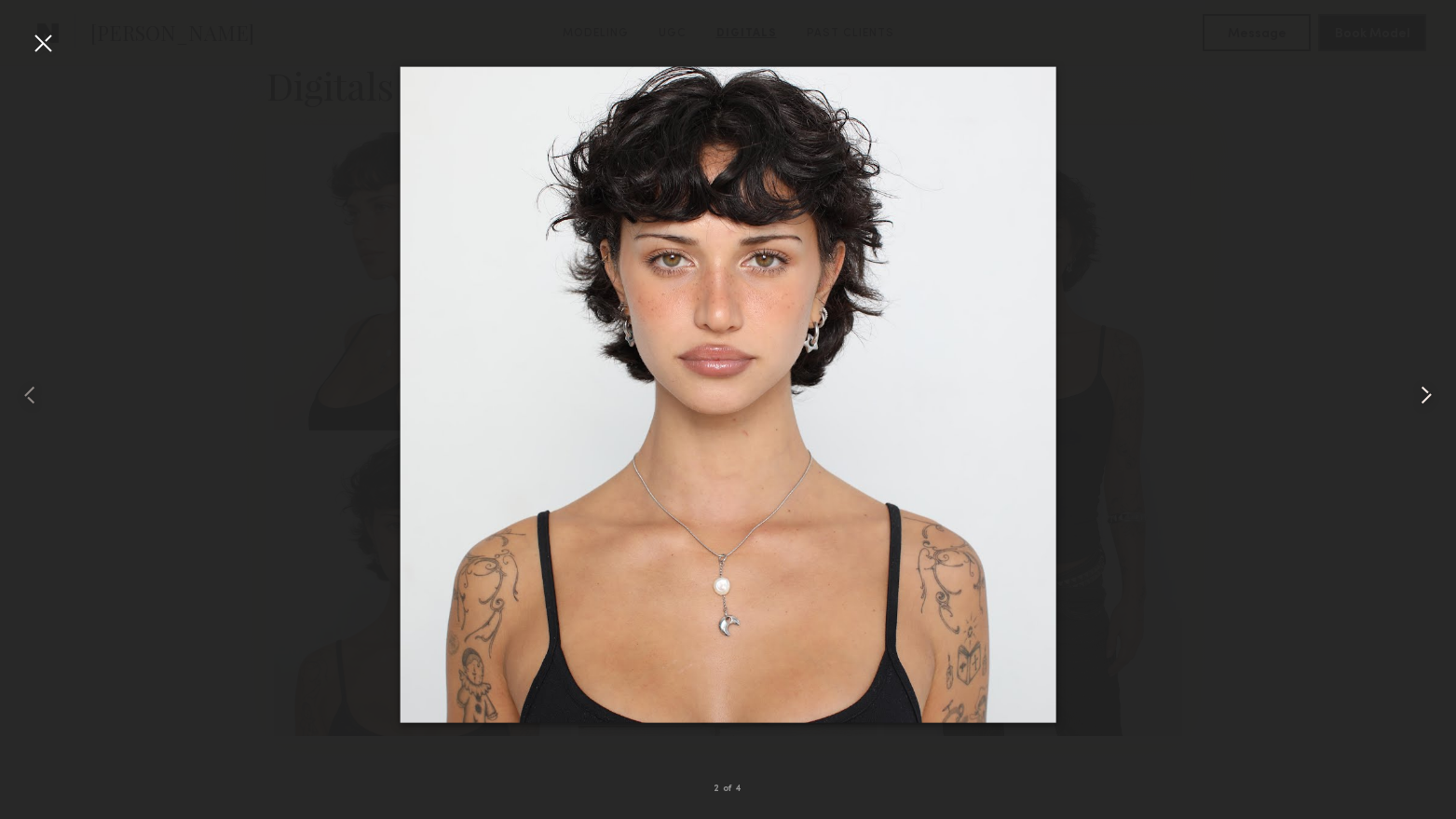
click at [1419, 399] on common-icon at bounding box center [1426, 395] width 29 height 29
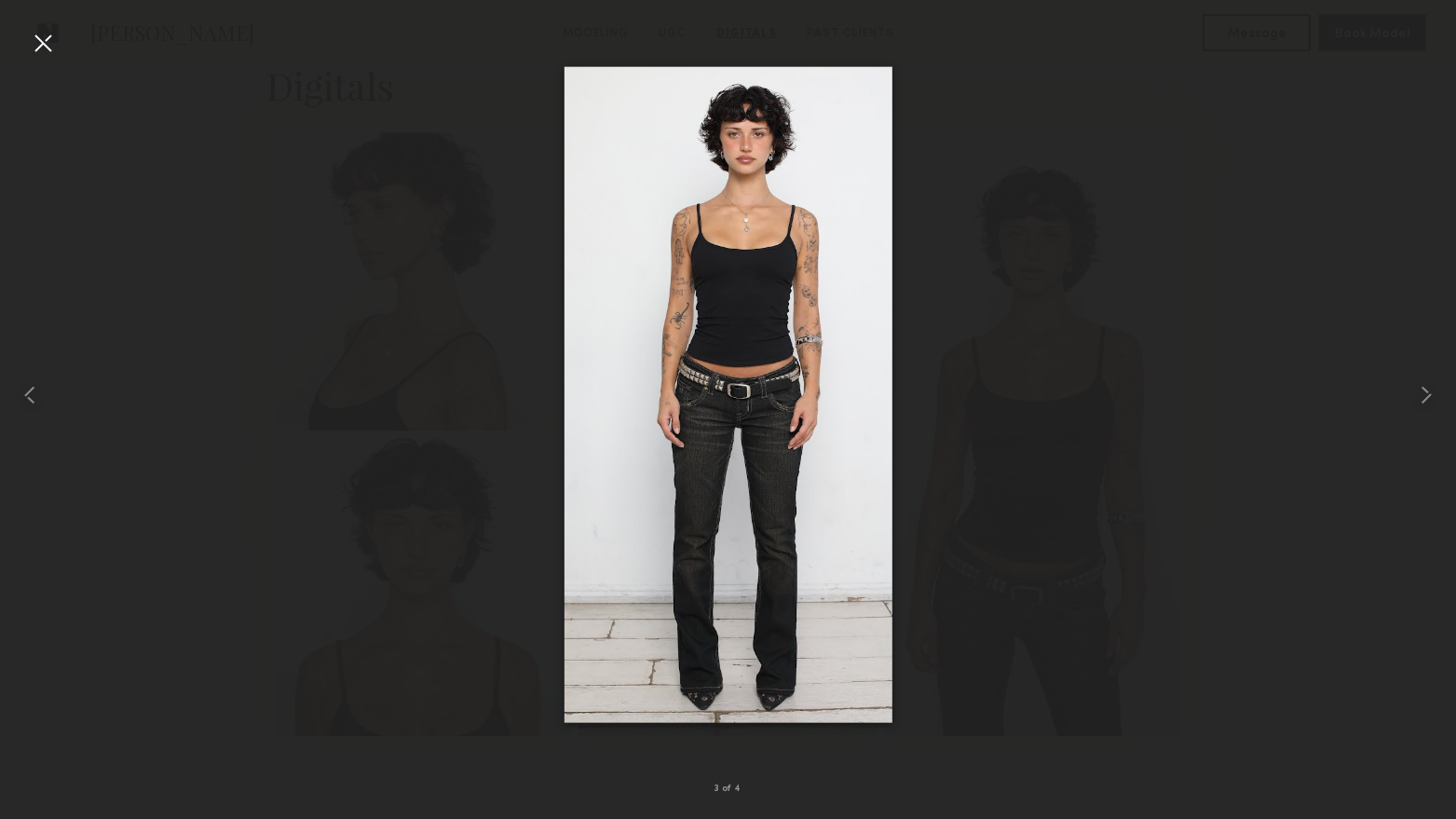
click at [35, 41] on div at bounding box center [43, 43] width 29 height 29
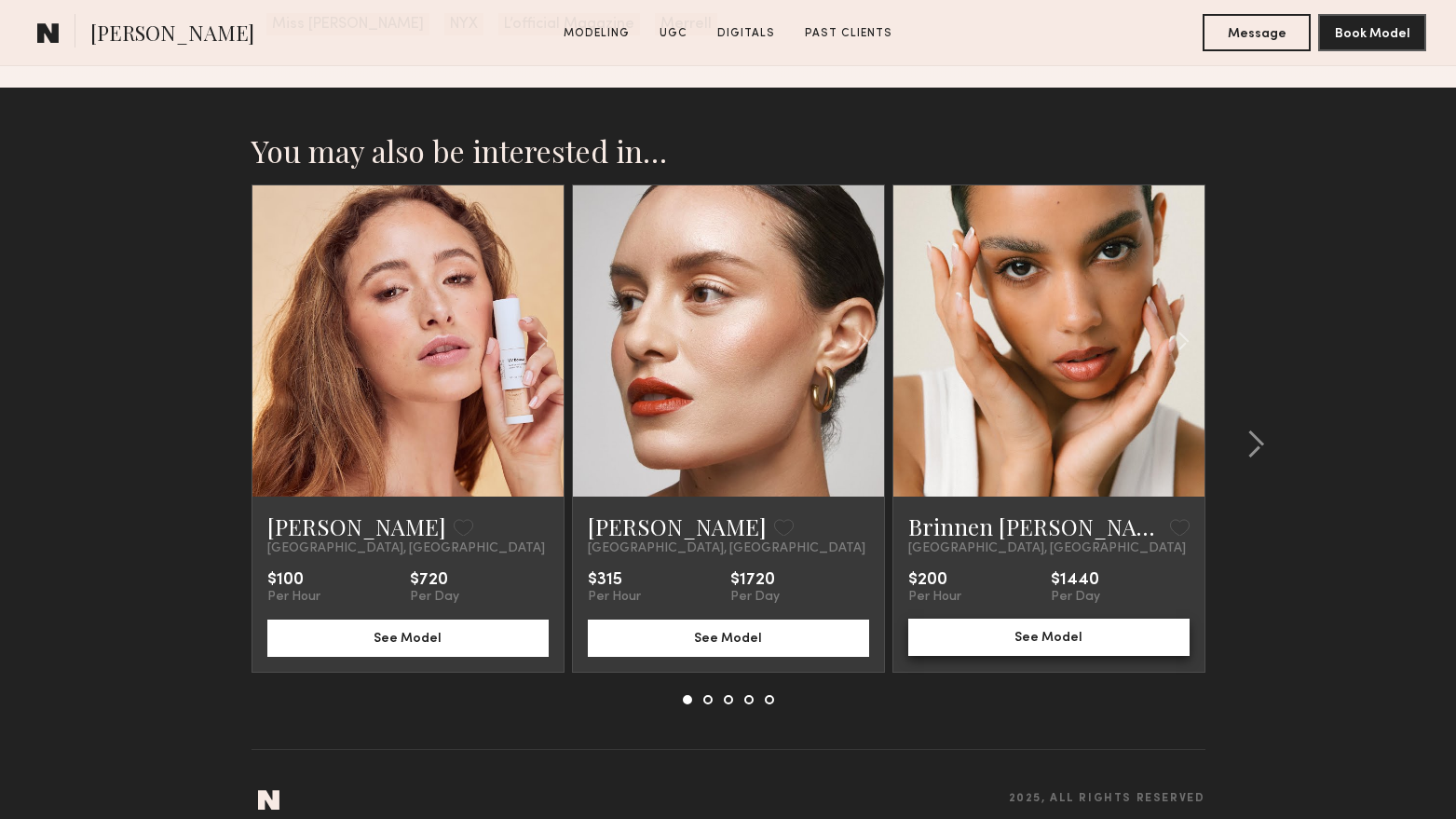
scroll to position [5133, 0]
